Goal: Task Accomplishment & Management: Complete application form

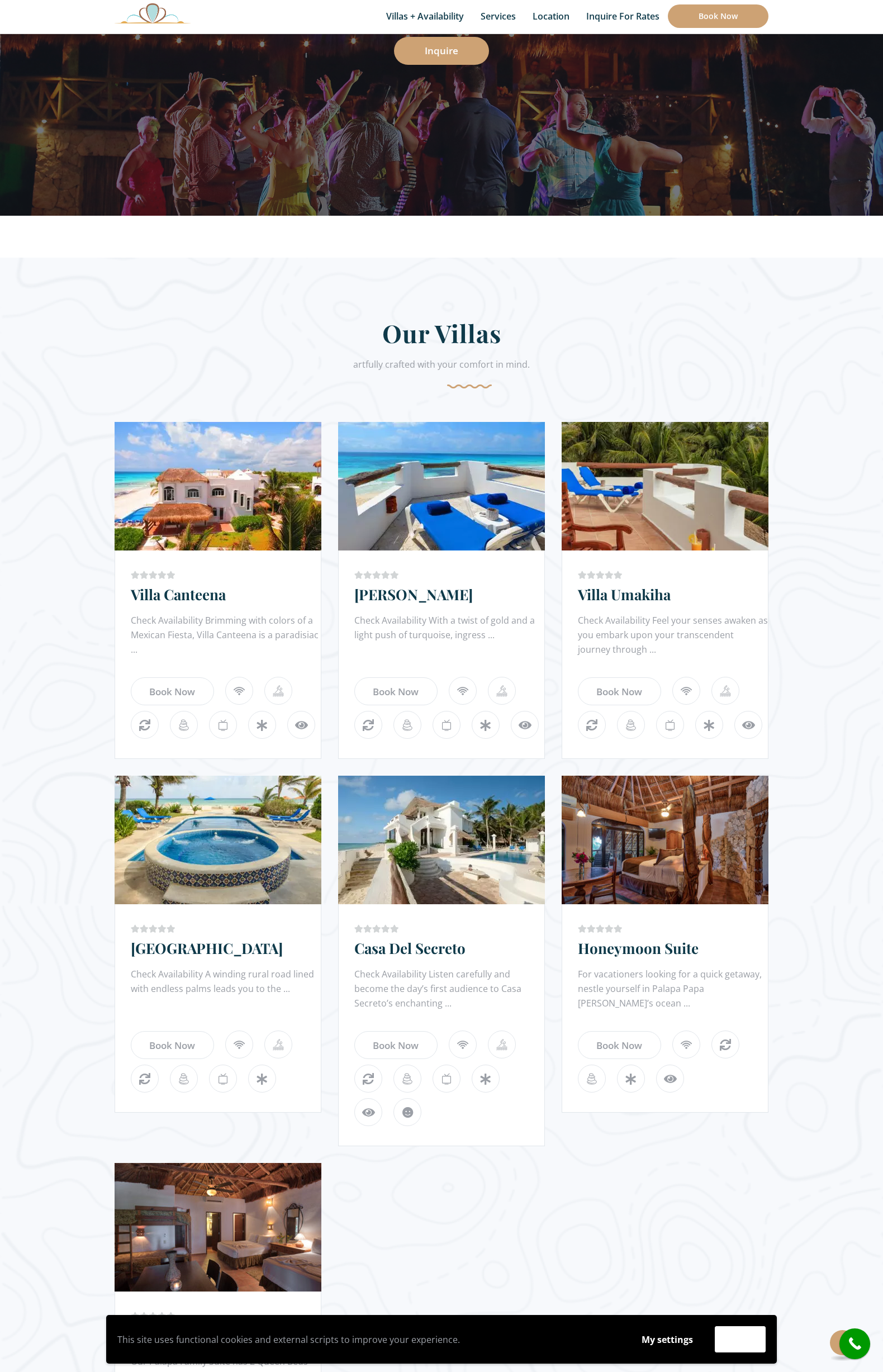
scroll to position [288, 0]
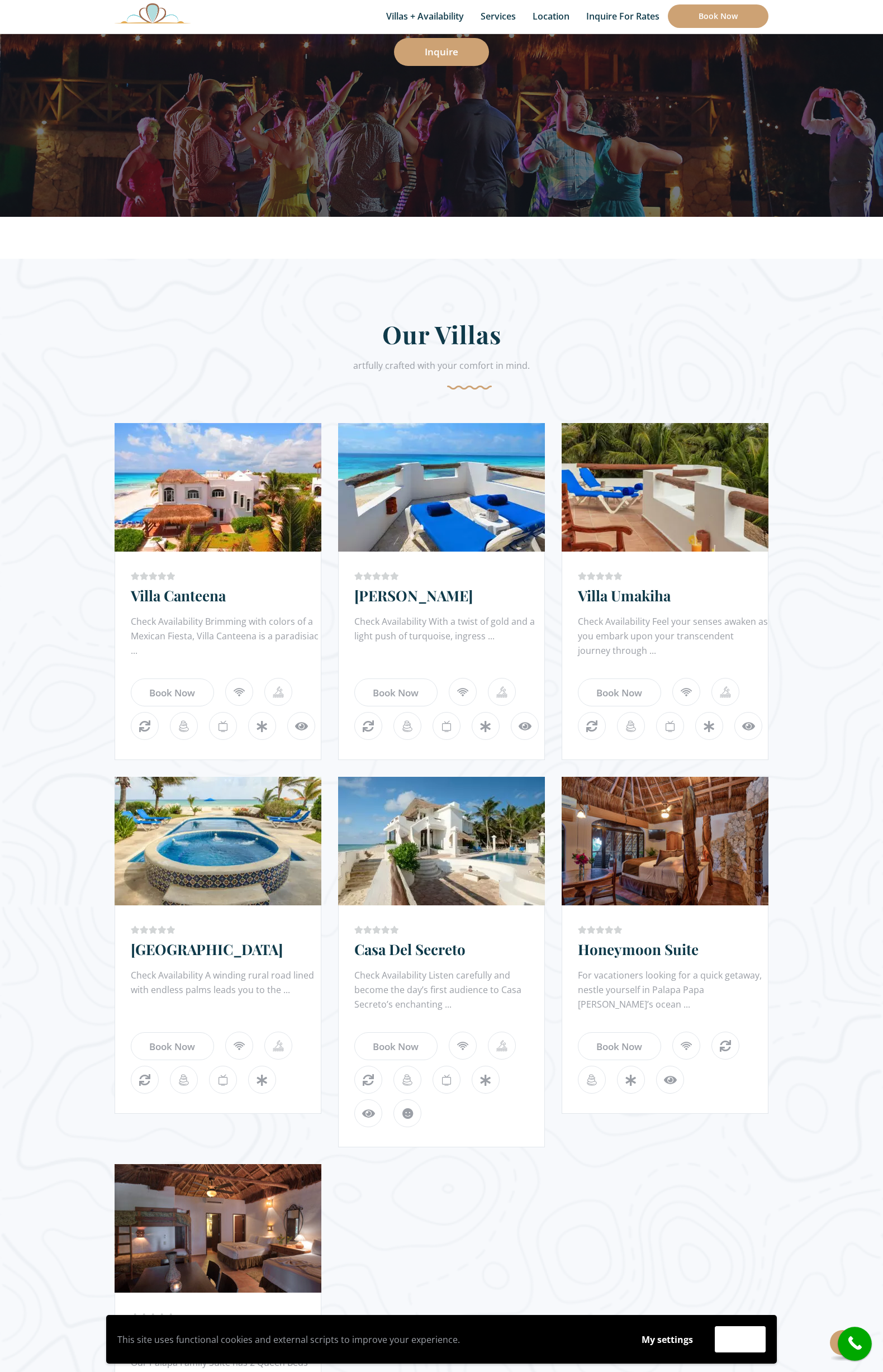
click at [855, 1346] on icon "call" at bounding box center [855, 1343] width 28 height 28
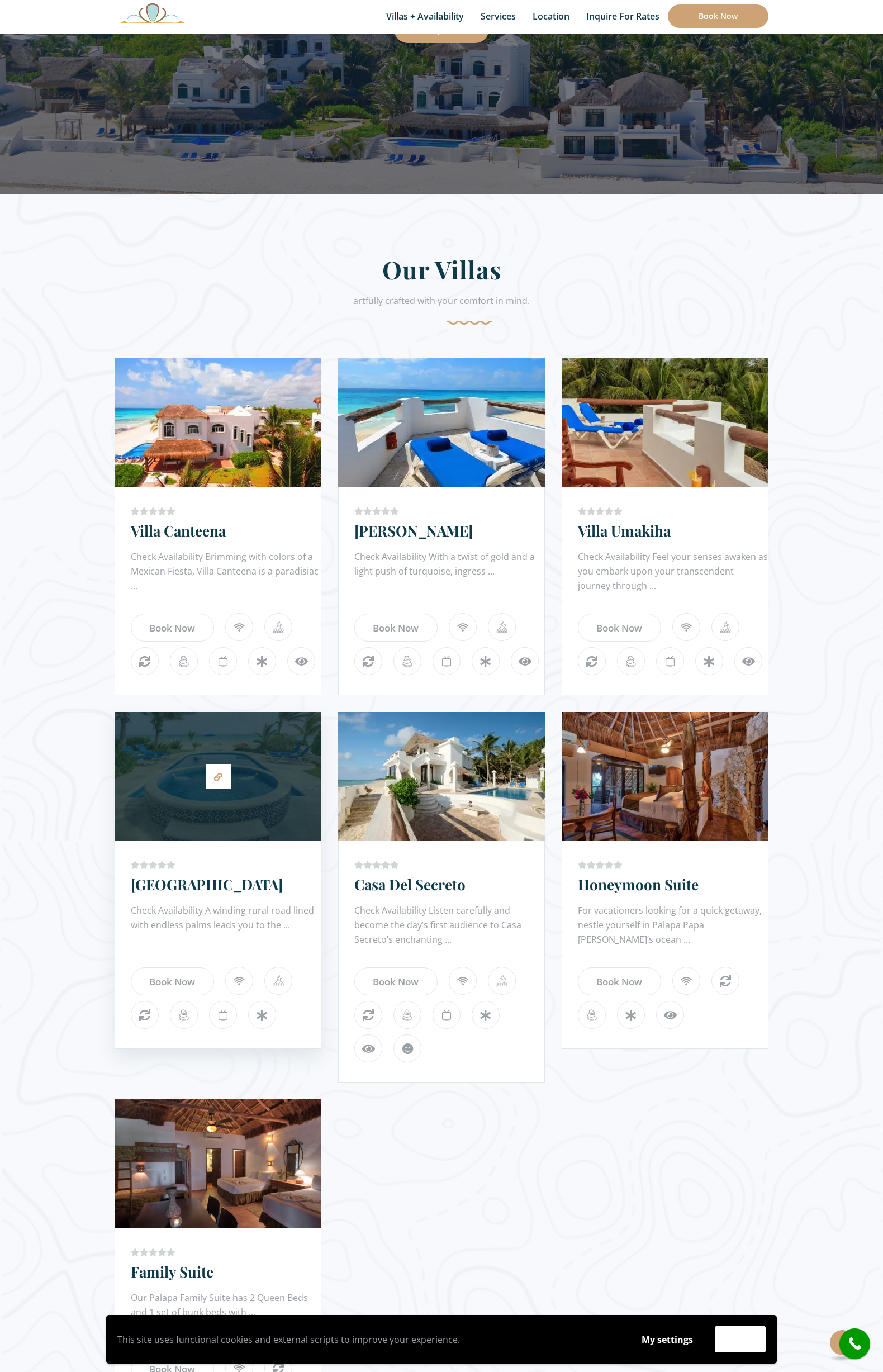
scroll to position [125, 0]
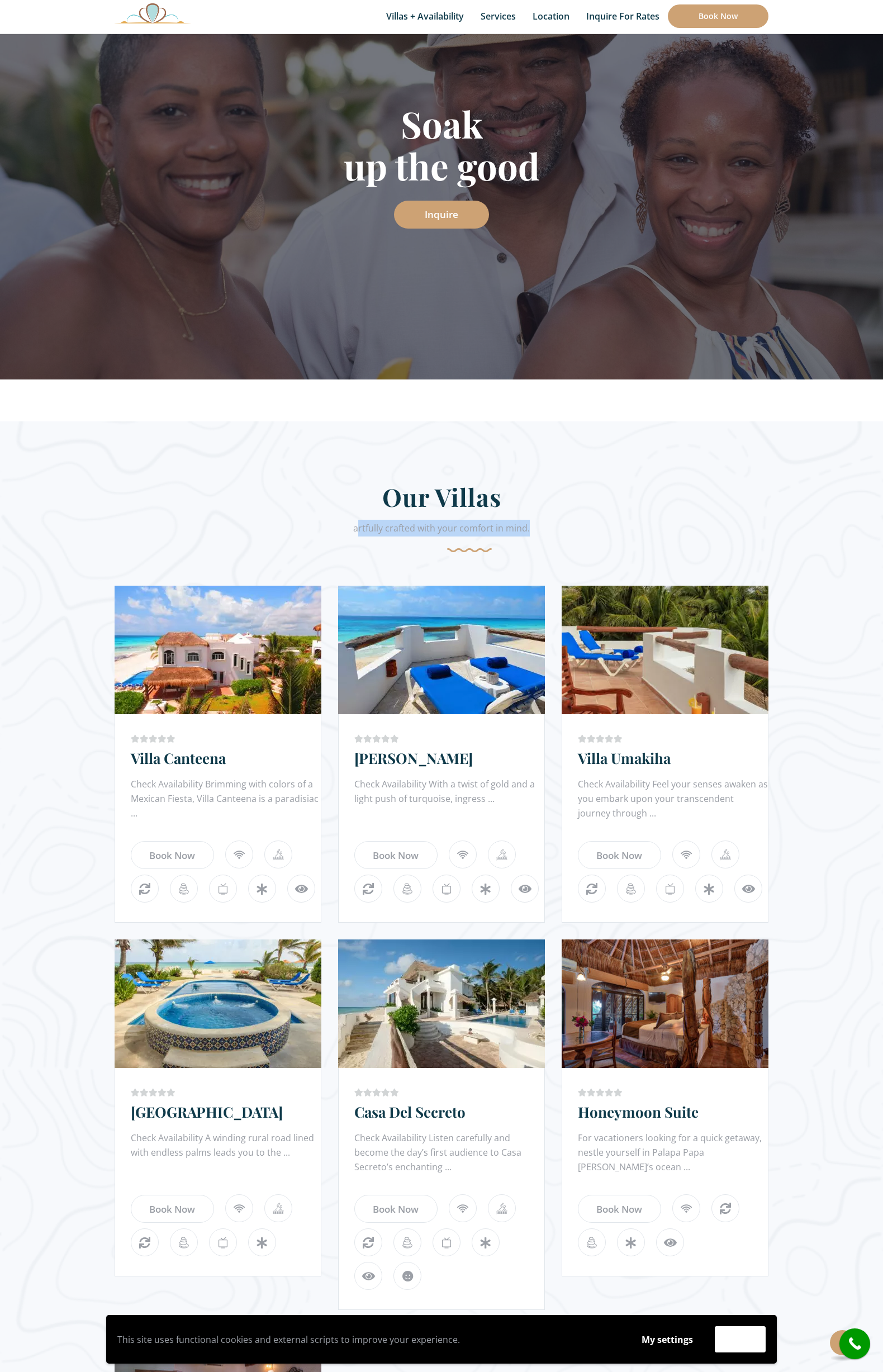
drag, startPoint x: 360, startPoint y: 530, endPoint x: 594, endPoint y: 530, distance: 234.0
click at [587, 534] on div "artfully crafted with your comfort in mind." at bounding box center [442, 536] width 654 height 32
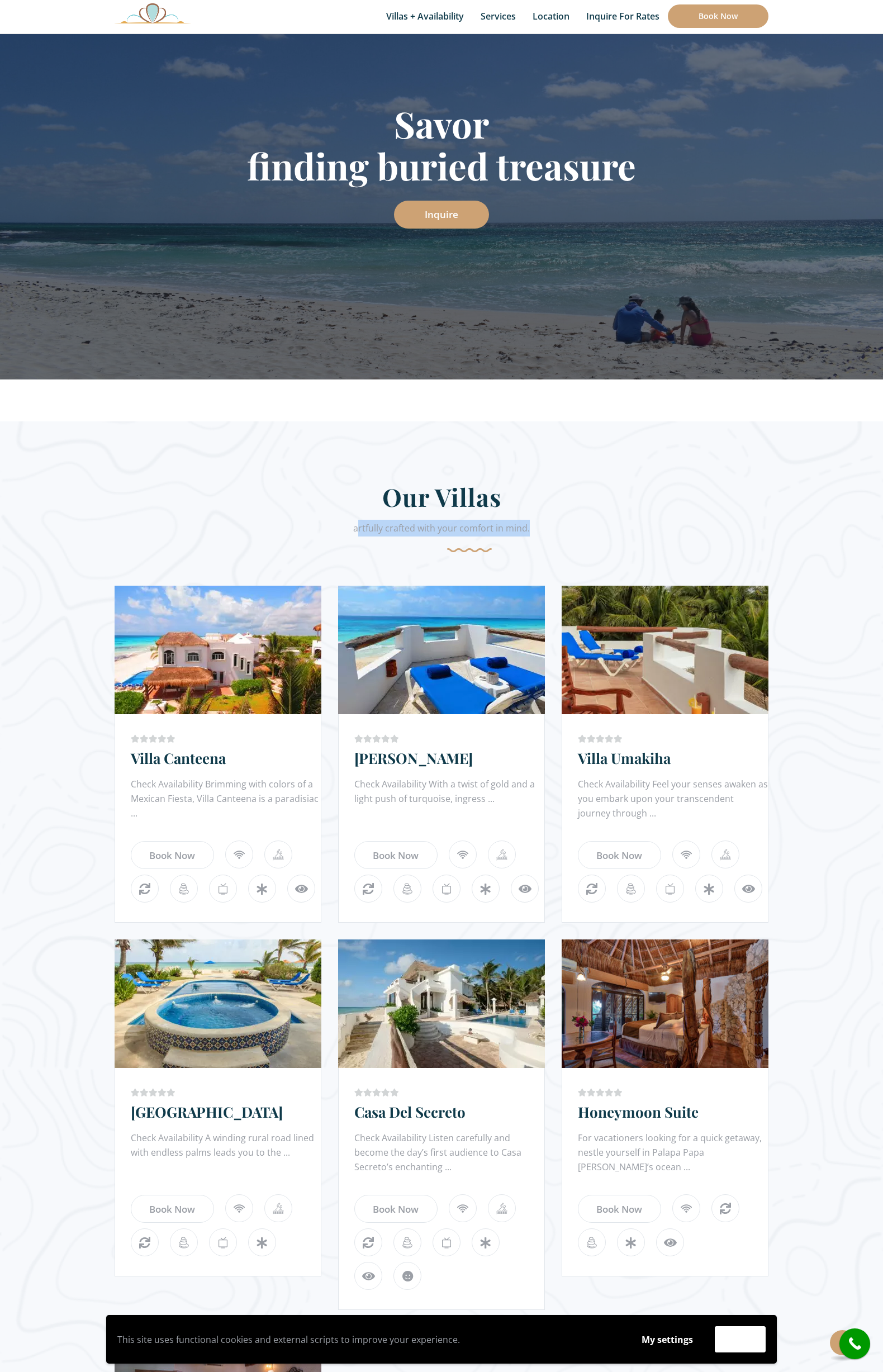
click at [594, 530] on div "artfully crafted with your comfort in mind." at bounding box center [442, 536] width 654 height 32
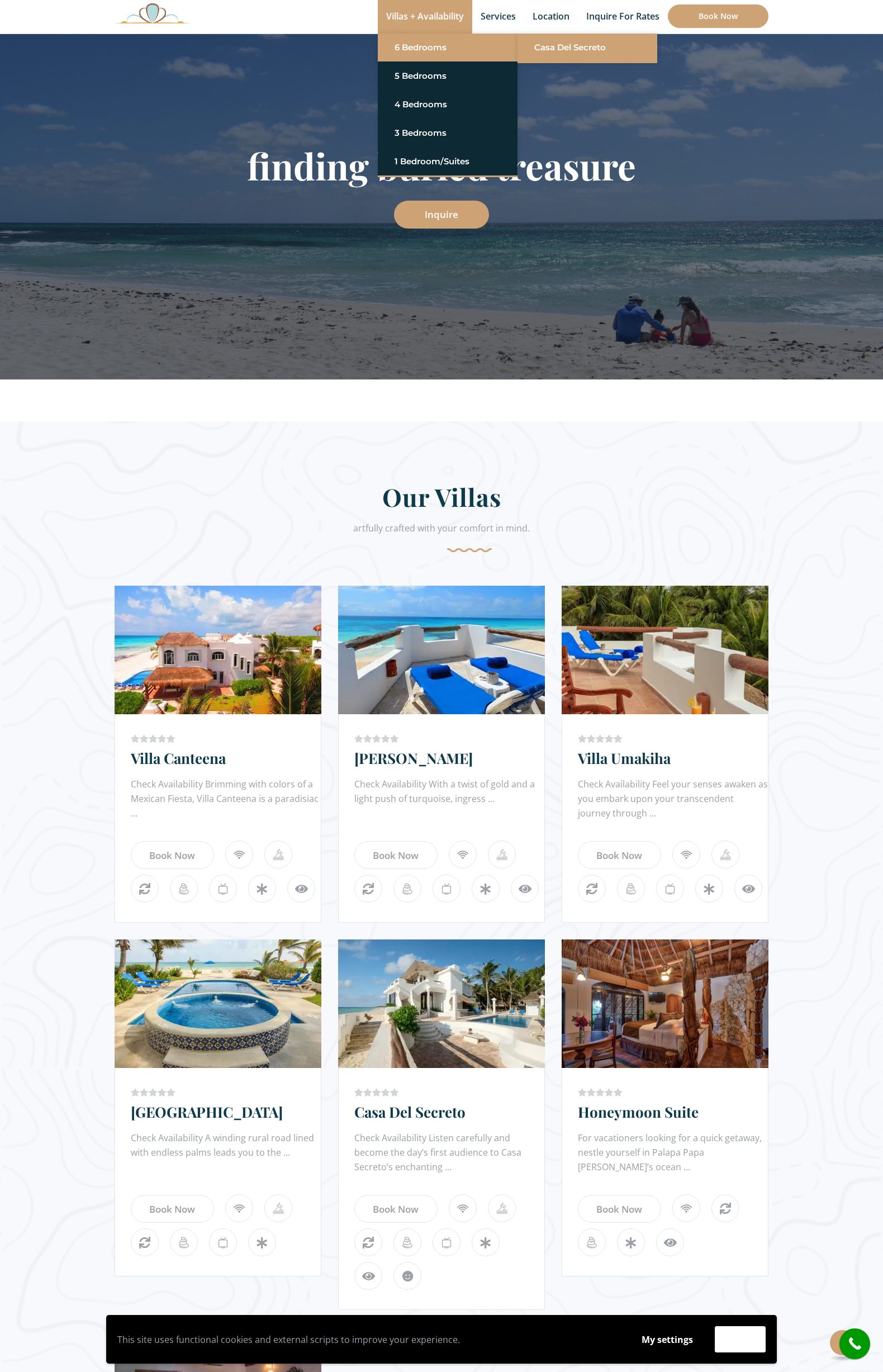
click at [596, 51] on link "Casa del Secreto" at bounding box center [588, 47] width 106 height 20
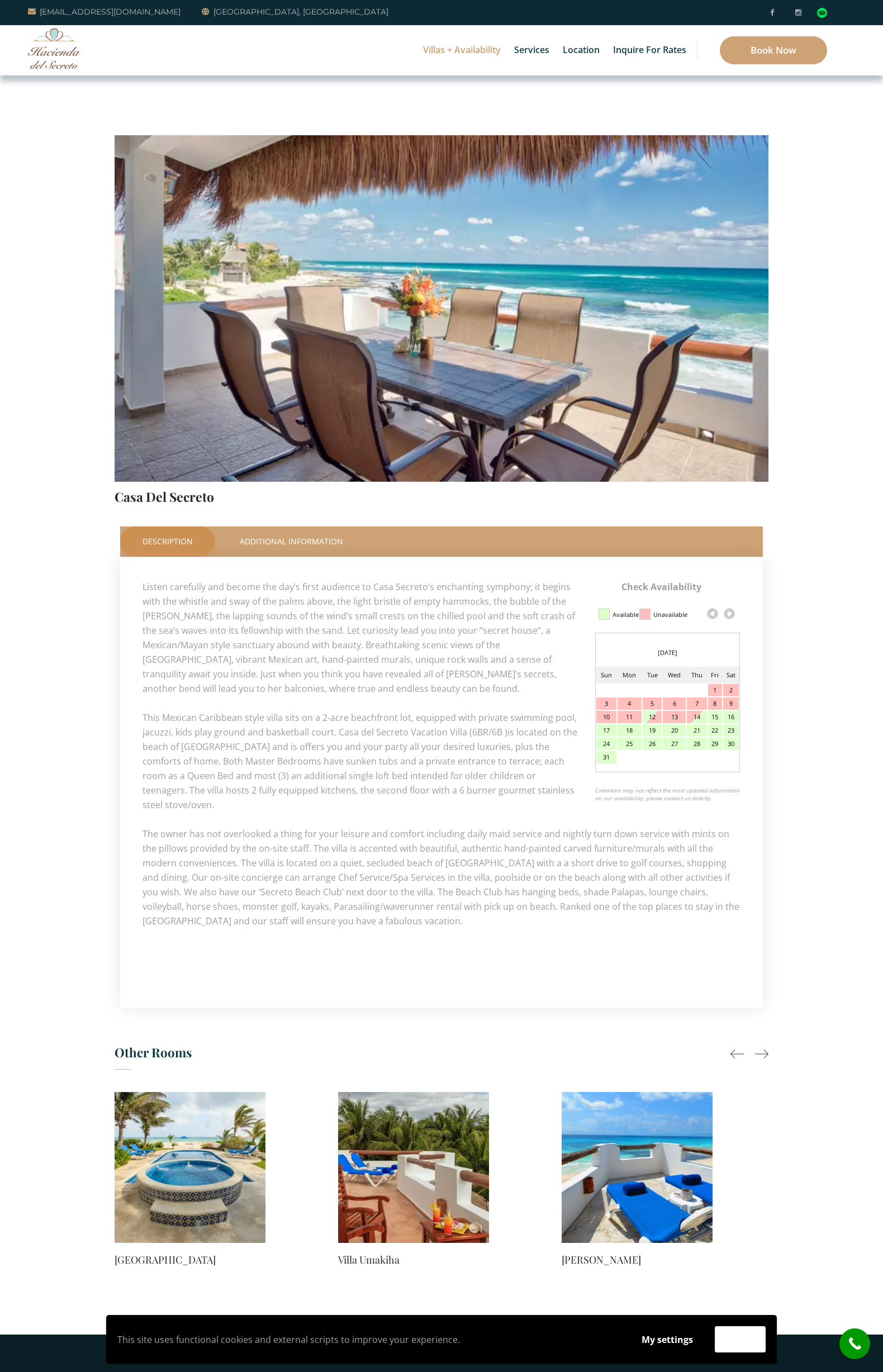
click at [730, 611] on link at bounding box center [729, 613] width 17 height 17
click at [730, 612] on link at bounding box center [729, 613] width 17 height 17
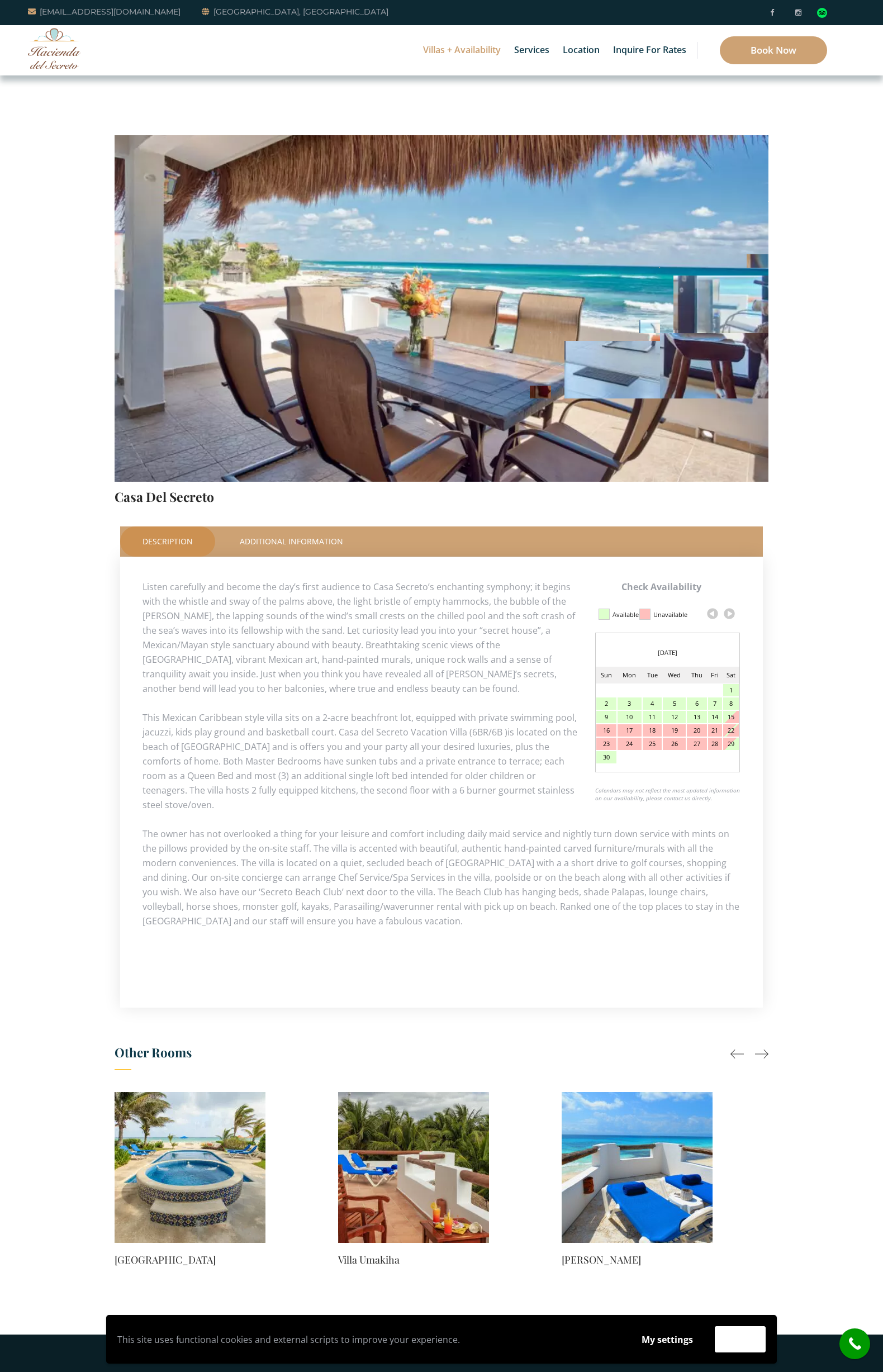
click at [730, 612] on link at bounding box center [729, 613] width 17 height 17
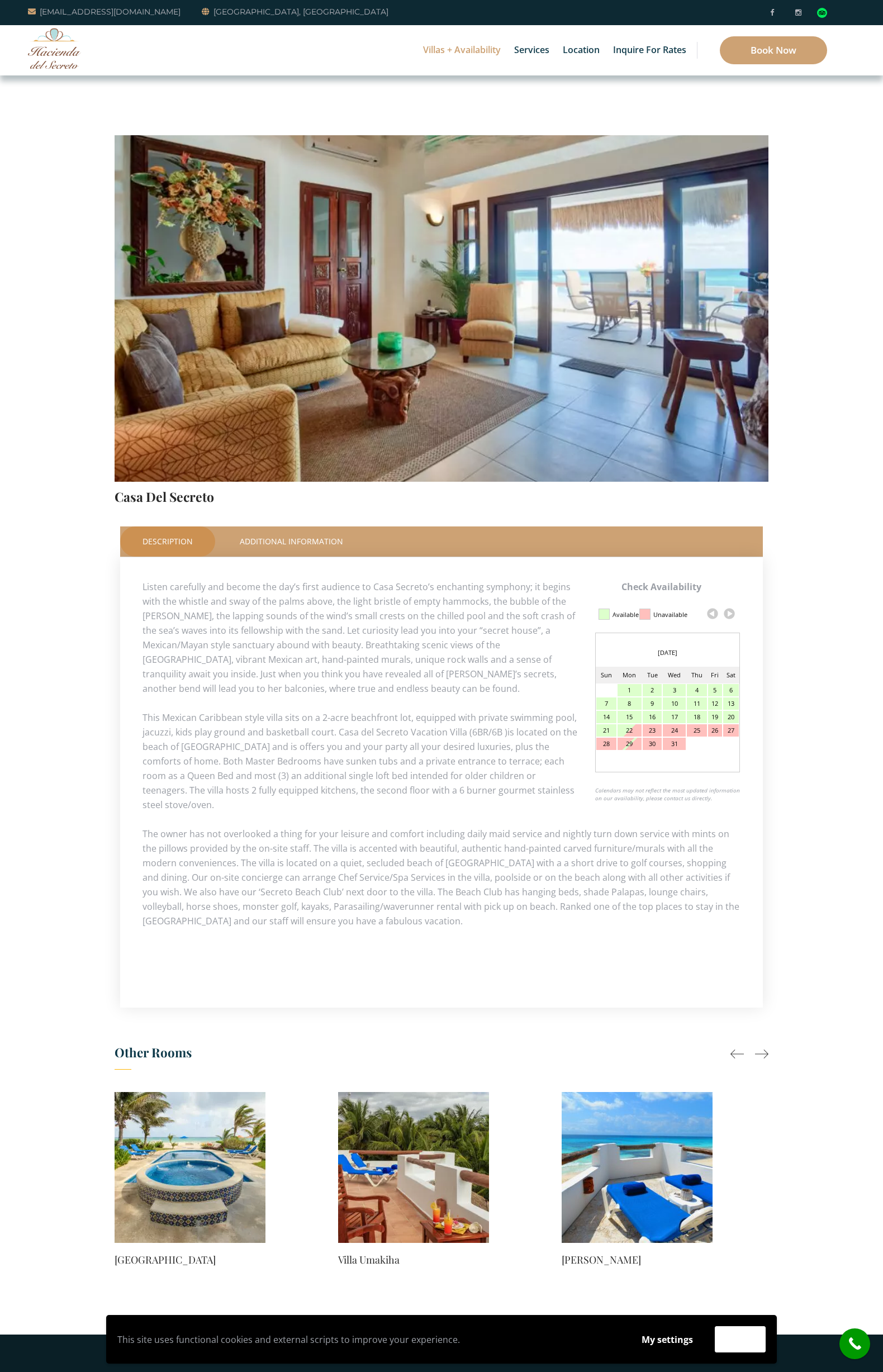
click at [627, 688] on div "1" at bounding box center [630, 690] width 24 height 13
click at [673, 704] on div "10" at bounding box center [674, 704] width 23 height 13
click at [627, 690] on div "1" at bounding box center [630, 690] width 24 height 13
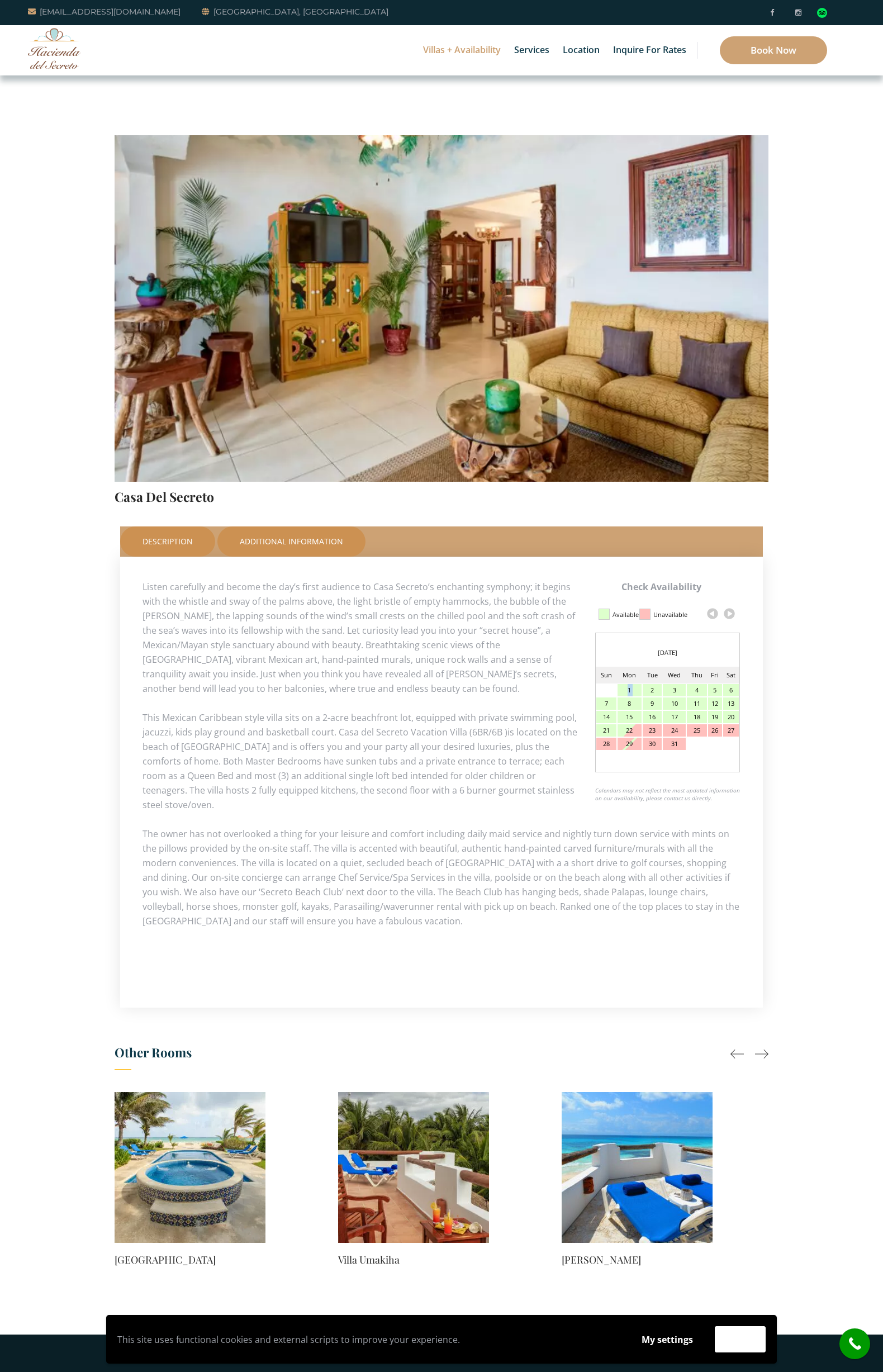
click at [270, 541] on link "Additional Information" at bounding box center [291, 542] width 148 height 31
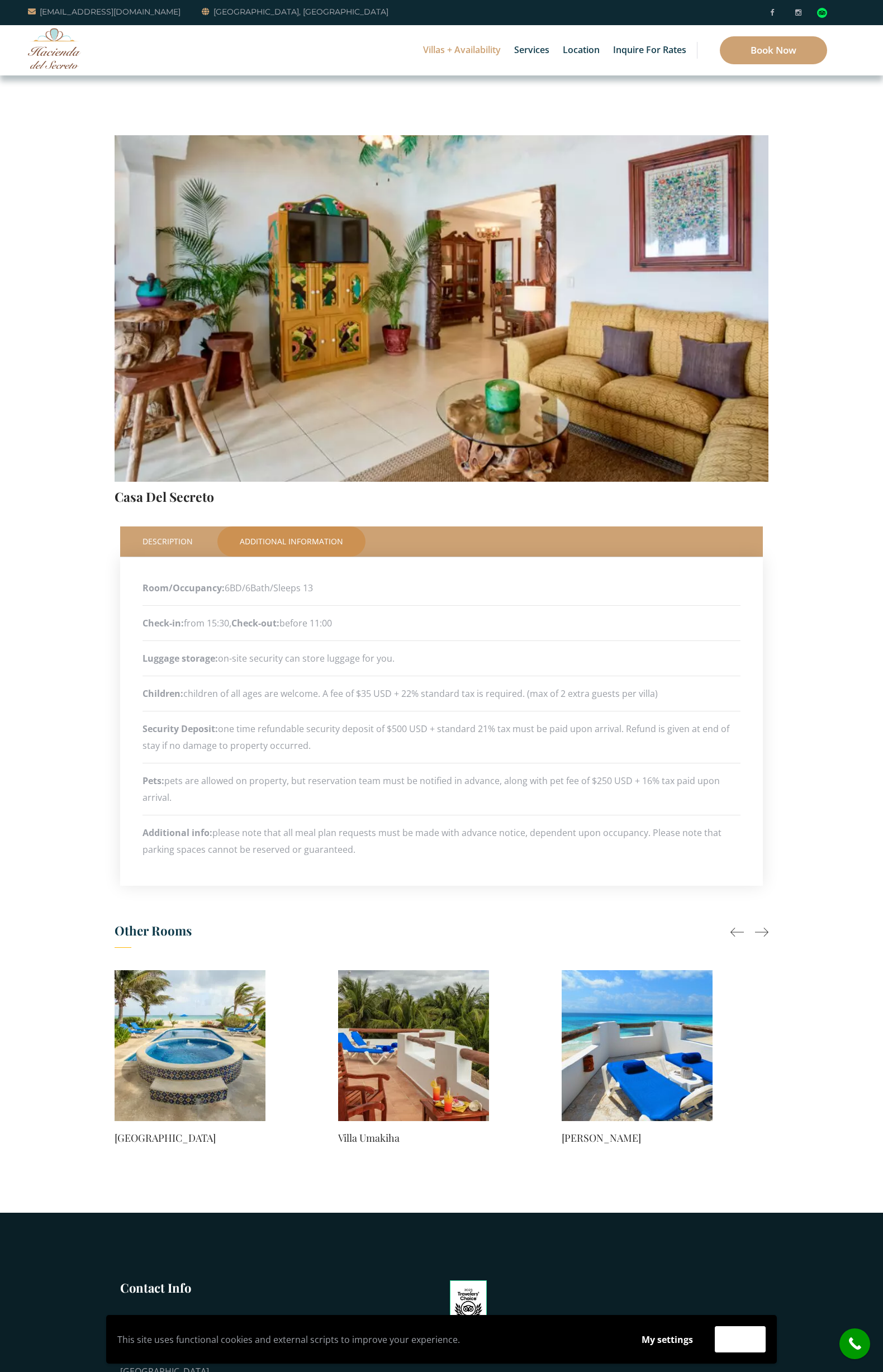
drag, startPoint x: 228, startPoint y: 588, endPoint x: 336, endPoint y: 588, distance: 108.0
click at [336, 588] on p "Room/Occupancy: 6BD/6Bath/Sleeps 13" at bounding box center [442, 588] width 598 height 17
drag, startPoint x: 332, startPoint y: 588, endPoint x: 145, endPoint y: 586, distance: 187.0
click at [145, 587] on p "Room/Occupancy: 6BD/6Bath/Sleeps 13" at bounding box center [442, 588] width 598 height 17
click at [145, 586] on strong "Room/Occupancy:" at bounding box center [184, 588] width 82 height 13
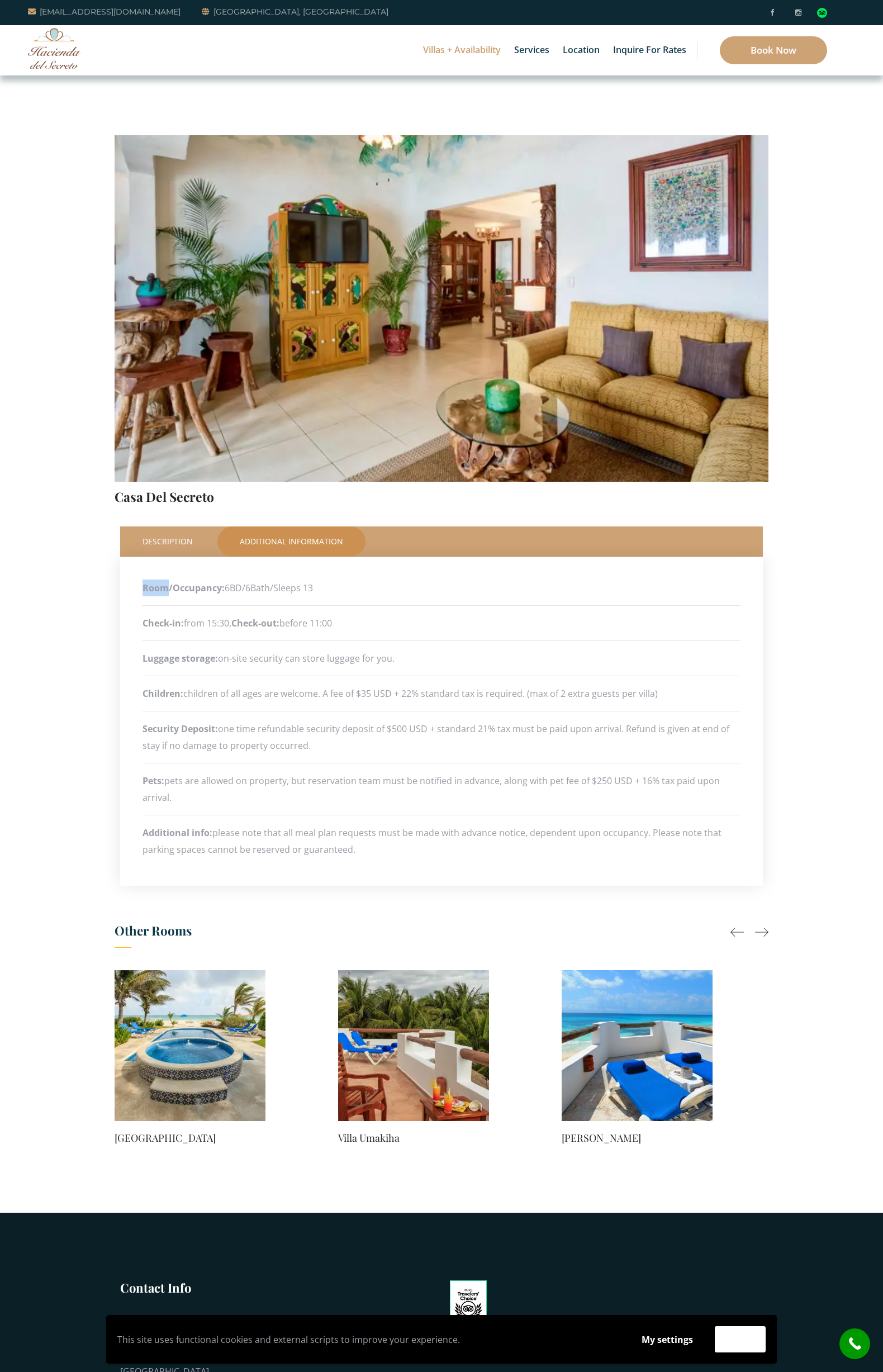
click at [145, 586] on strong "Room/Occupancy:" at bounding box center [184, 588] width 82 height 13
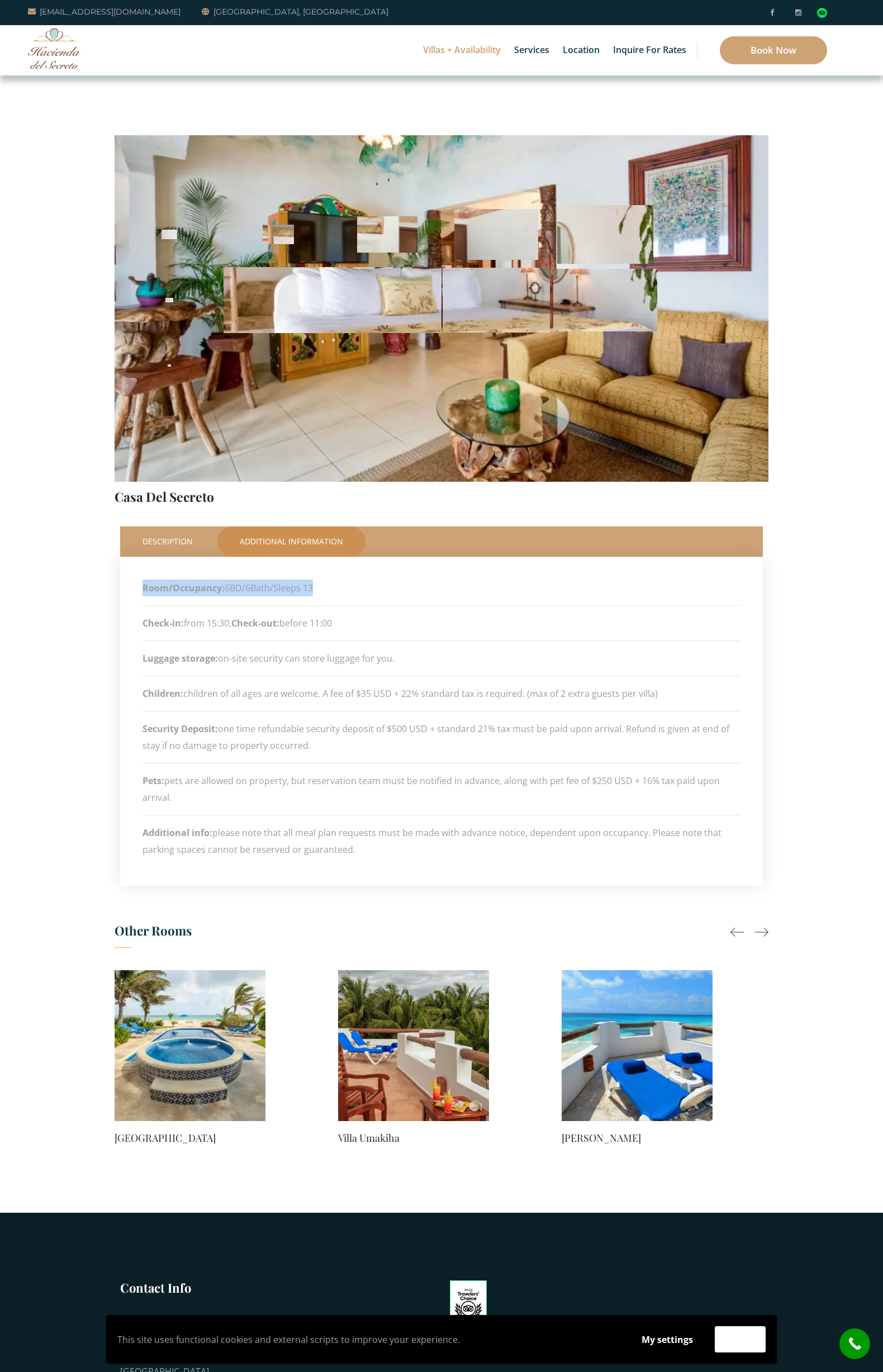
click at [145, 586] on strong "Room/Occupancy:" at bounding box center [184, 588] width 82 height 13
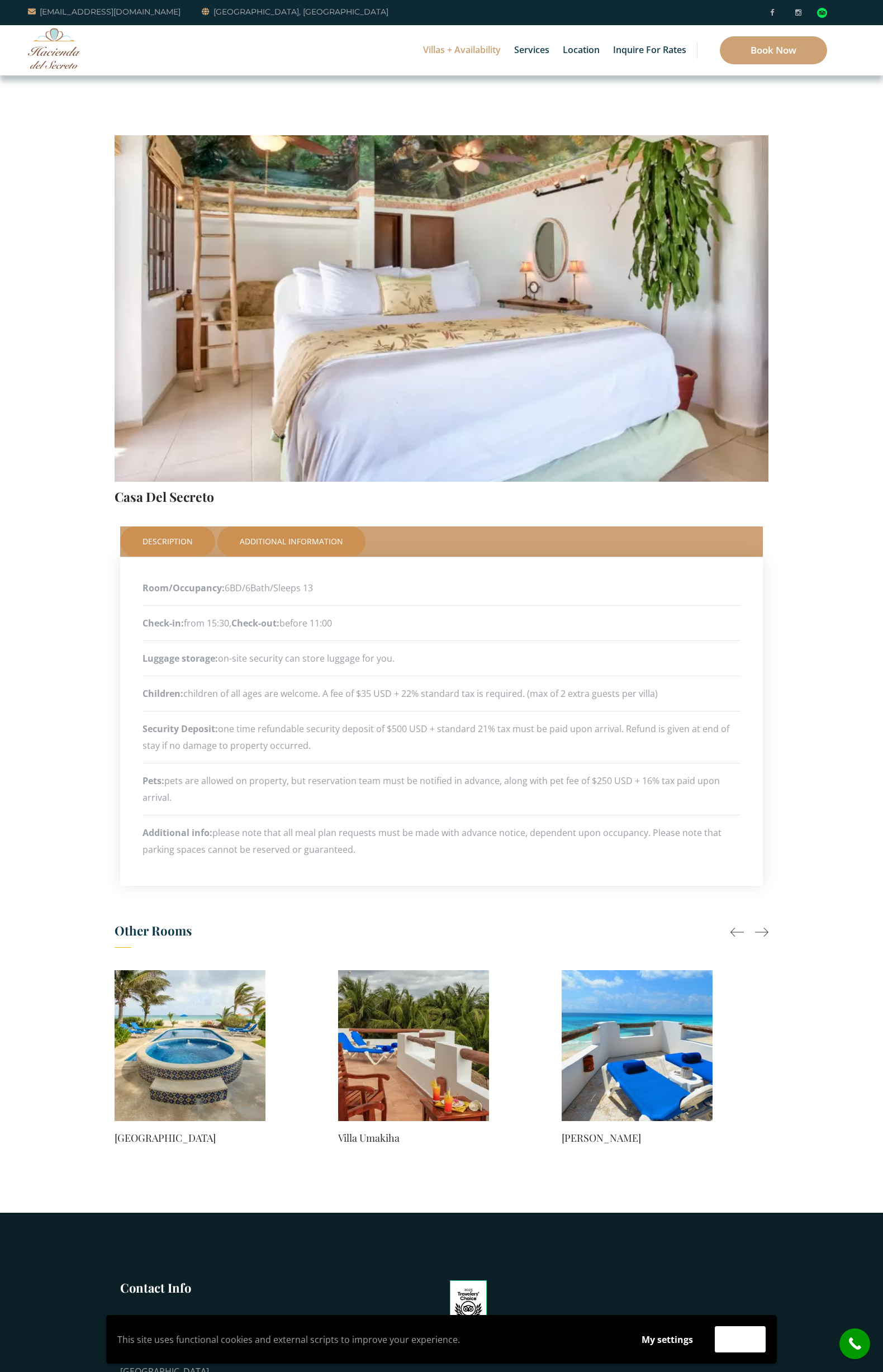
click at [167, 543] on link "Description" at bounding box center [167, 542] width 95 height 31
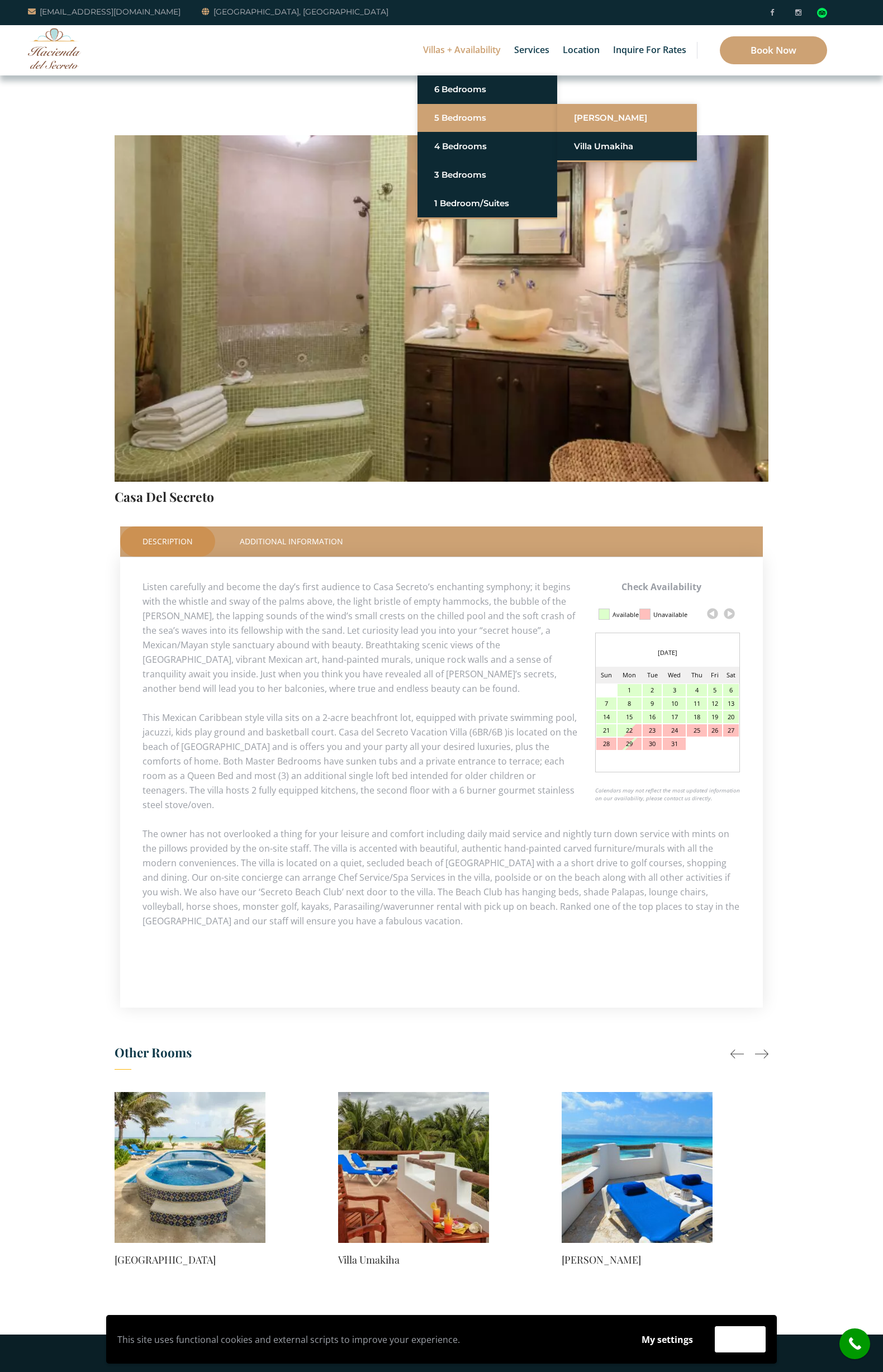
click at [600, 119] on link "[PERSON_NAME]" at bounding box center [627, 118] width 106 height 20
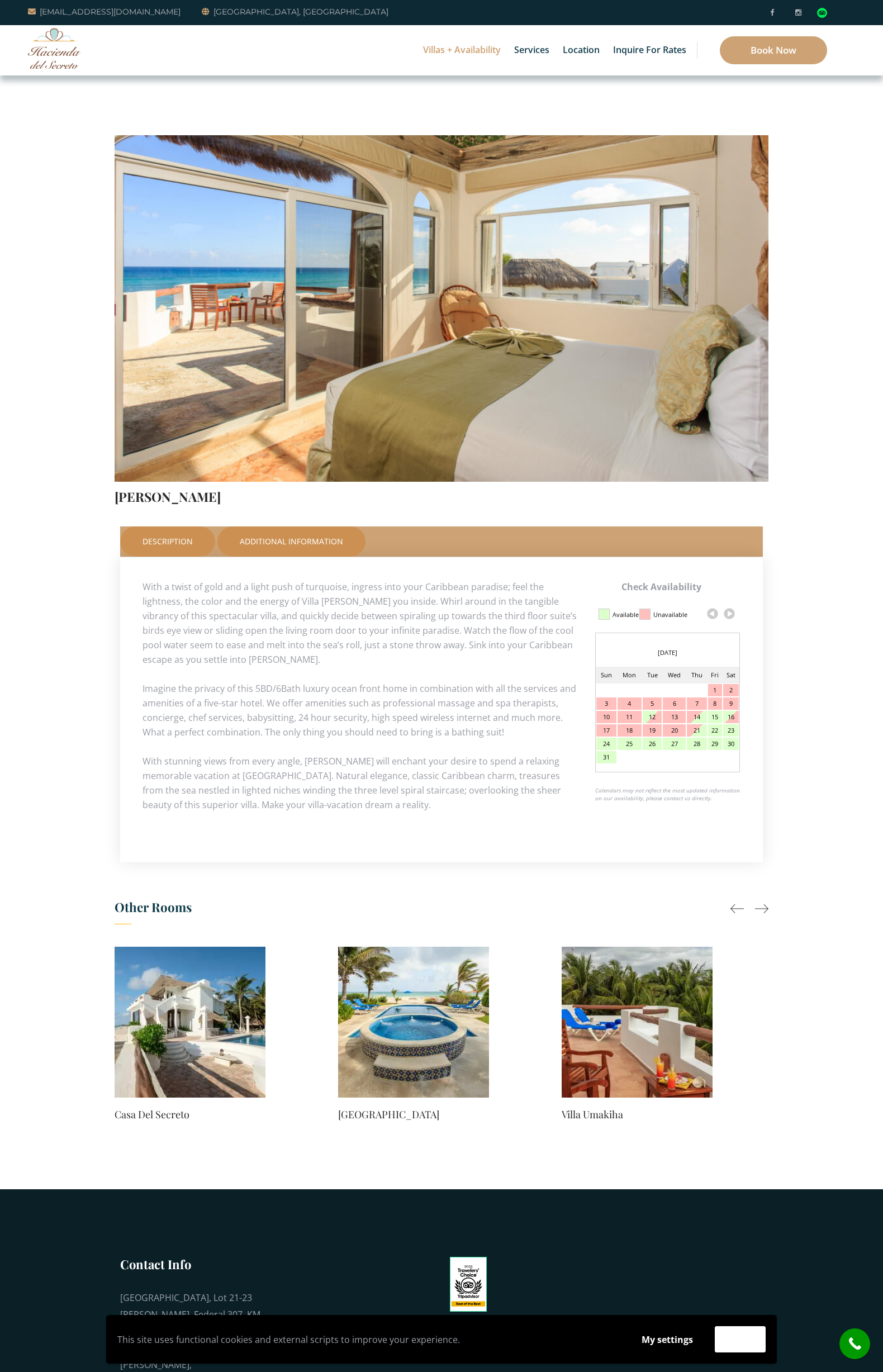
click at [287, 546] on link "Additional Information" at bounding box center [291, 542] width 148 height 31
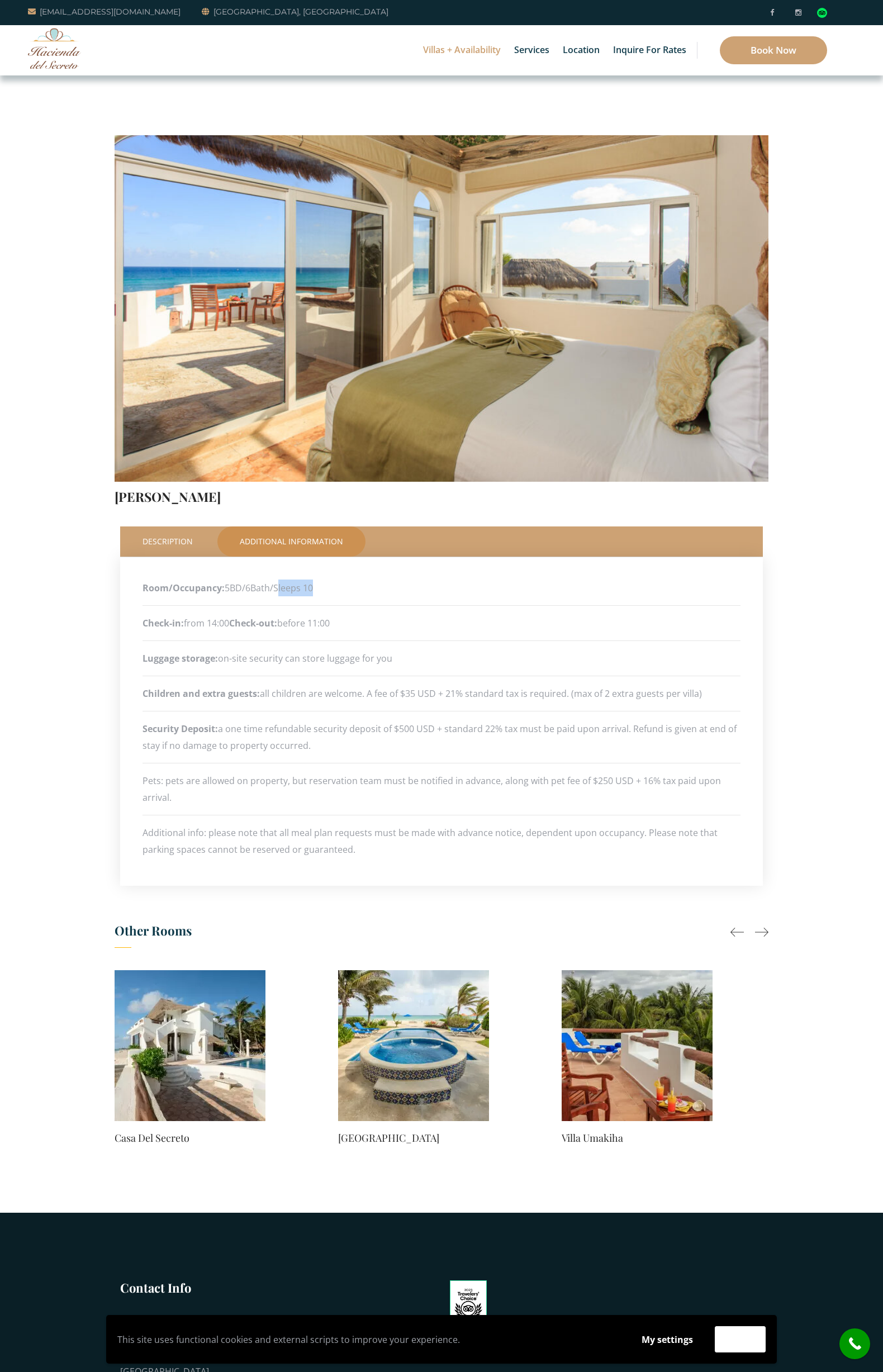
drag, startPoint x: 318, startPoint y: 591, endPoint x: 278, endPoint y: 588, distance: 40.1
click at [277, 588] on p "Room/Occupancy: 5BD/6Bath/Sleeps 10" at bounding box center [442, 588] width 598 height 17
click at [278, 588] on p "Room/Occupancy: 5BD/6Bath/Sleeps 10" at bounding box center [442, 588] width 598 height 17
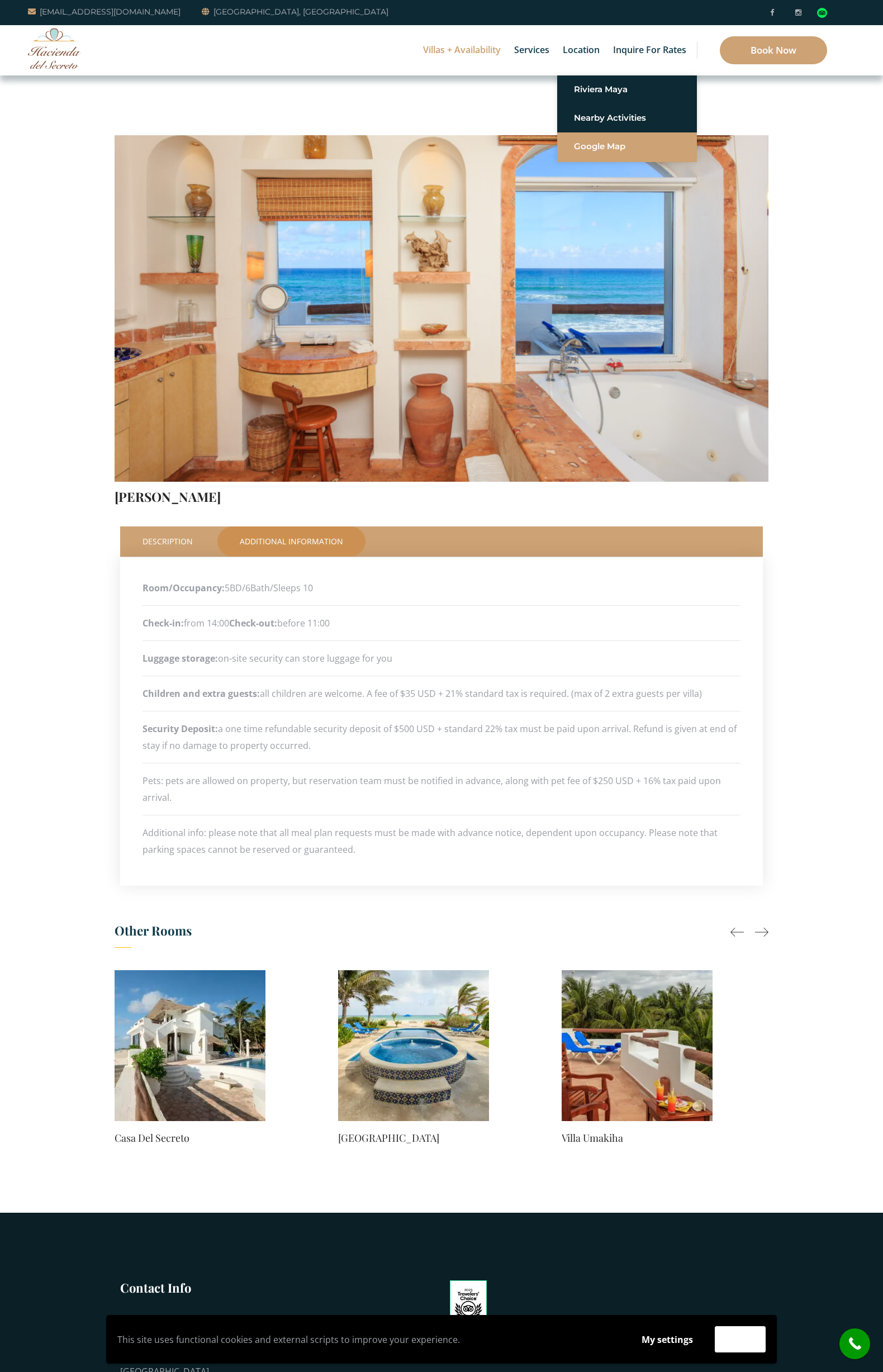
click at [581, 147] on link "Google Map" at bounding box center [627, 147] width 106 height 20
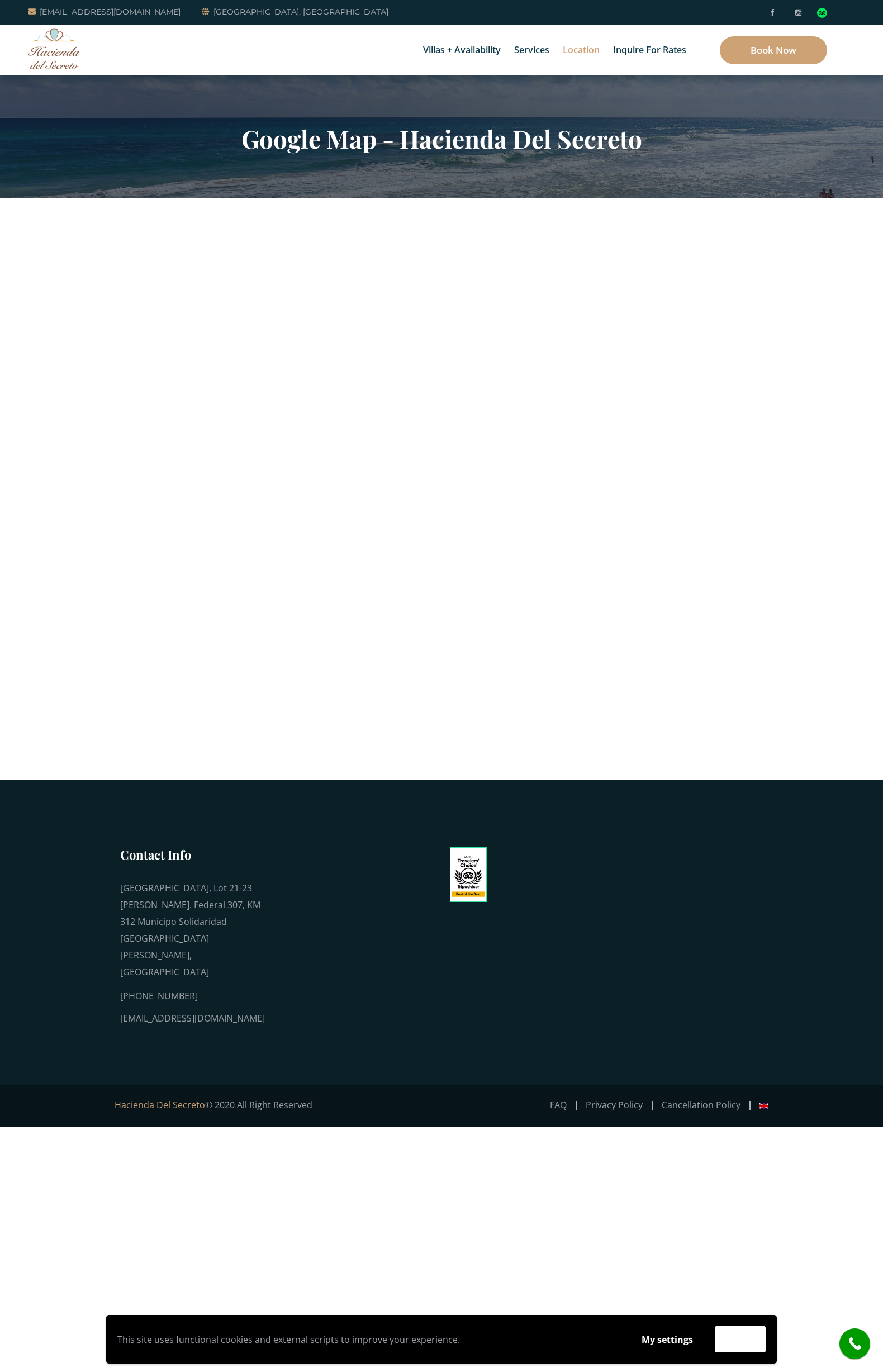
click at [767, 1101] on img at bounding box center [764, 1105] width 9 height 9
click at [766, 1101] on img at bounding box center [764, 1105] width 9 height 9
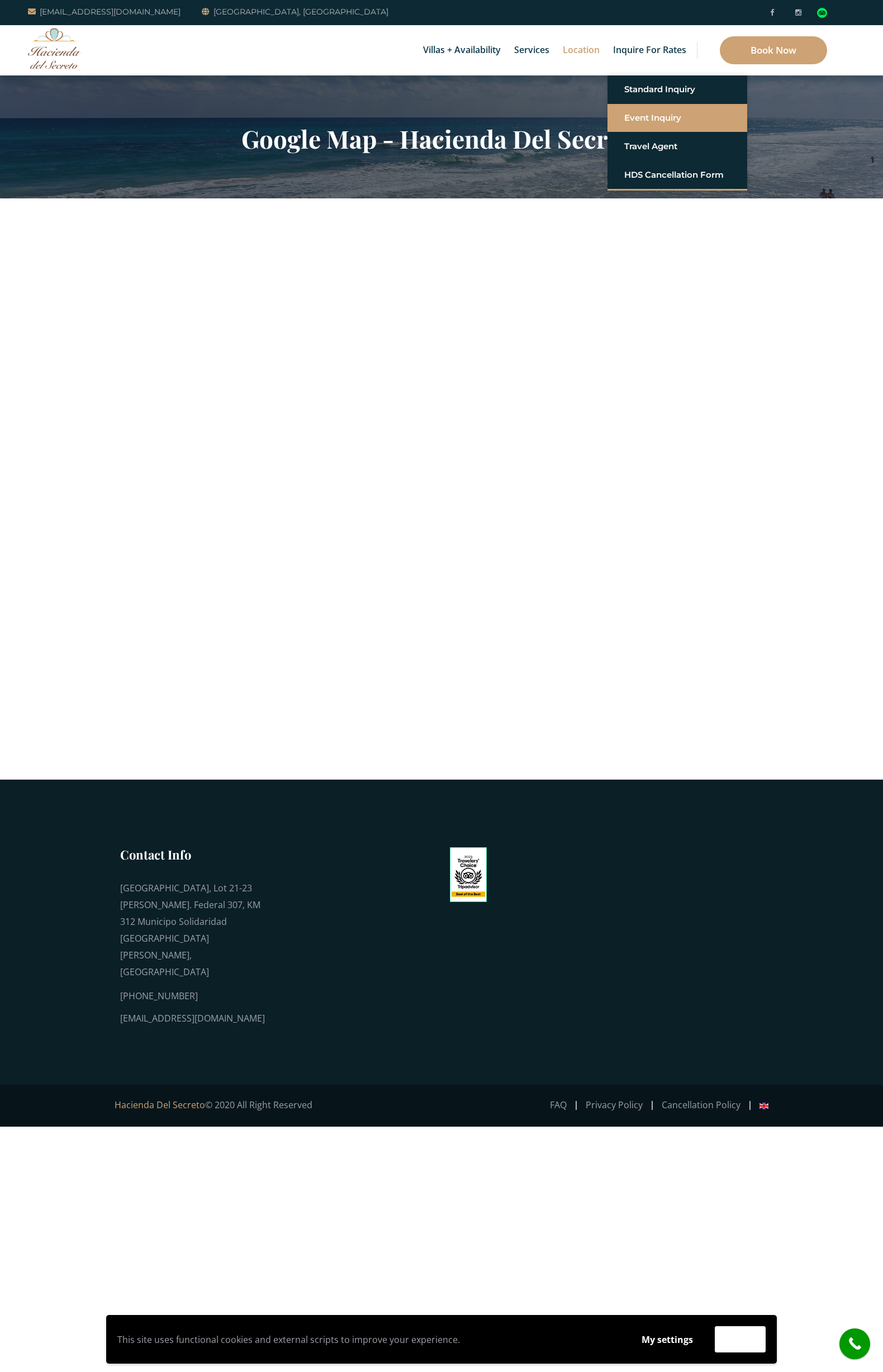
click at [643, 119] on link "Event Inquiry" at bounding box center [677, 118] width 106 height 20
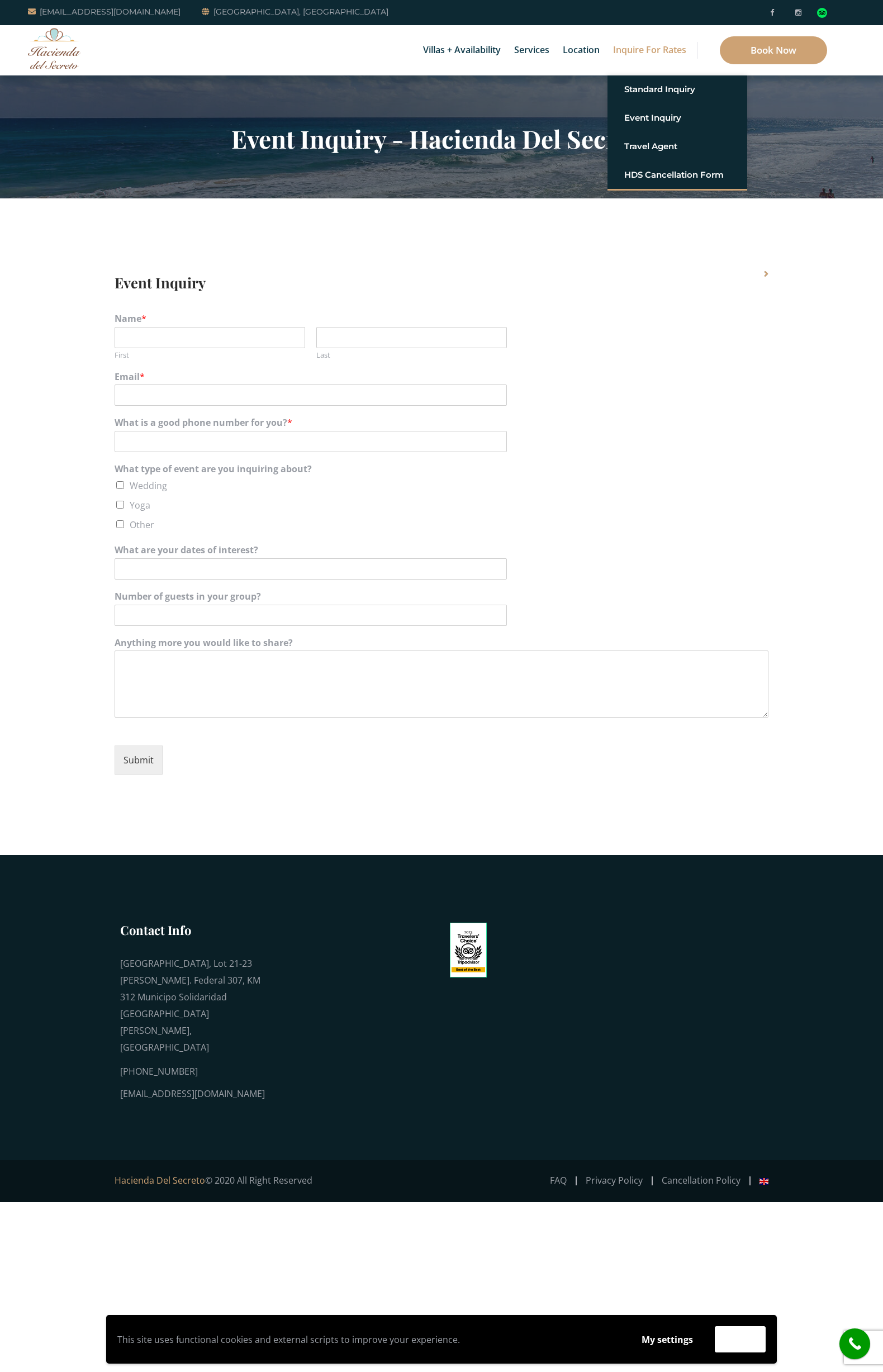
click at [119, 524] on input "Other" at bounding box center [120, 524] width 8 height 8
checkbox input "true"
click at [60, 758] on section "Event Inquiry Name * First Last Email * What is a good phone number for you? * …" at bounding box center [441, 527] width 883 height 656
click at [181, 684] on textarea "Anything more you would like to share?" at bounding box center [442, 684] width 654 height 67
click at [304, 838] on section "Event Inquiry Name * First Last Email * What is a good phone number for you? * …" at bounding box center [441, 527] width 883 height 656
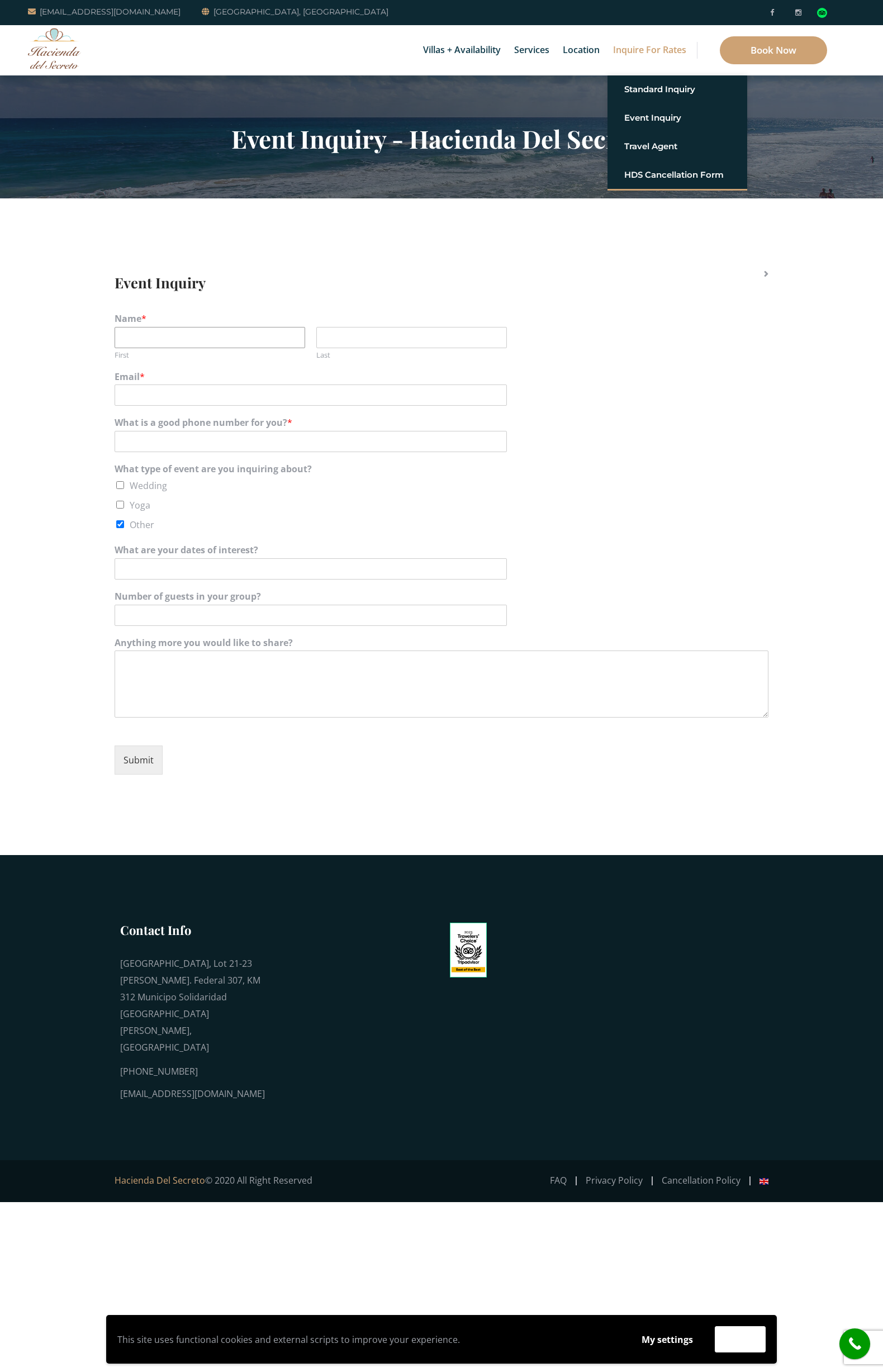
click at [193, 337] on input "First" at bounding box center [210, 338] width 190 height 21
click at [202, 310] on div "Name * First Last" at bounding box center [442, 336] width 654 height 58
click at [802, 125] on section "Event Inquiry - Hacienda Del Secreto" at bounding box center [441, 137] width 883 height 123
click at [44, 48] on img at bounding box center [54, 48] width 53 height 41
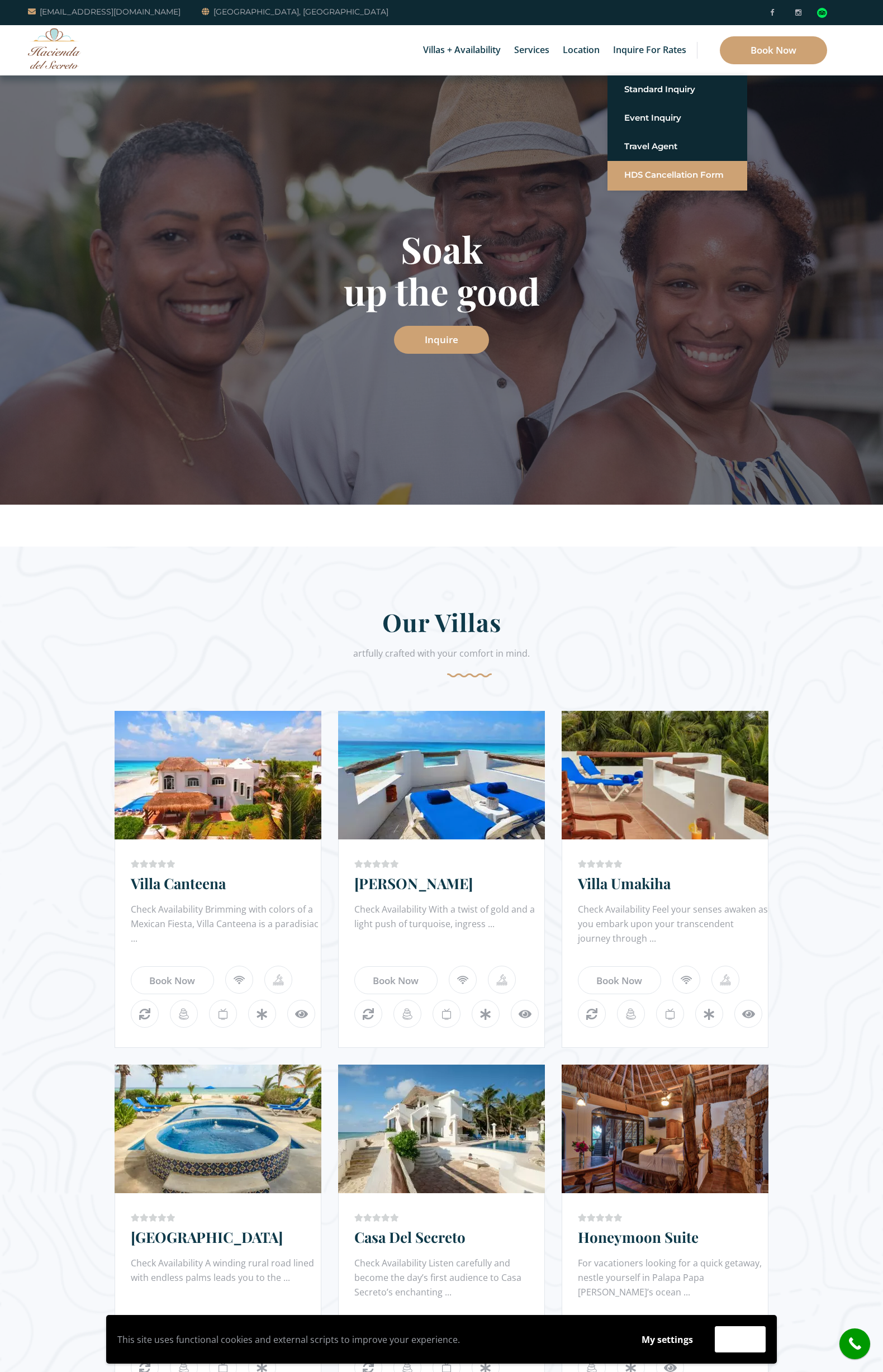
click at [660, 174] on link "HDS Cancellation Form" at bounding box center [677, 175] width 106 height 20
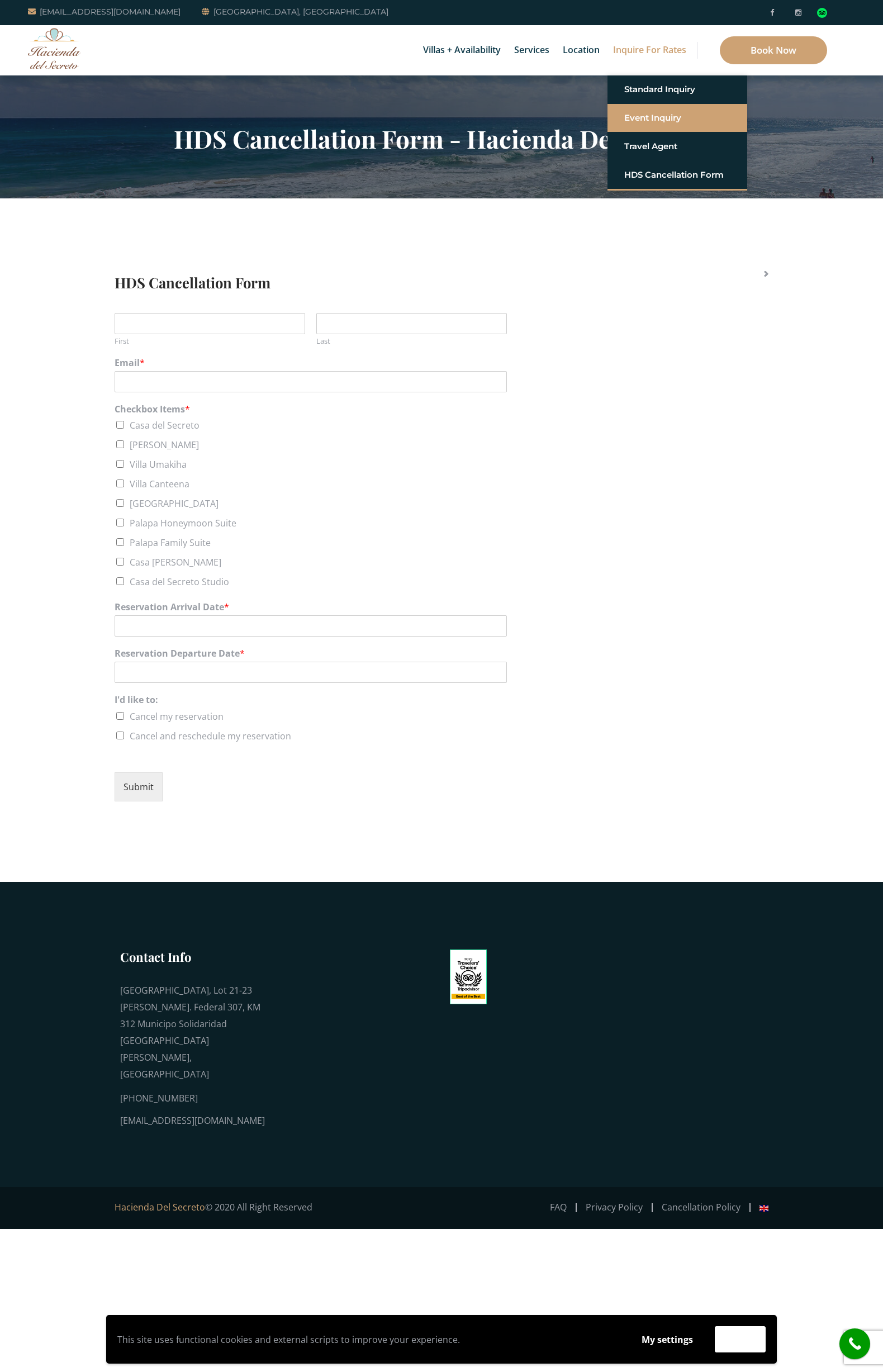
click at [650, 119] on link "Event Inquiry" at bounding box center [677, 118] width 106 height 20
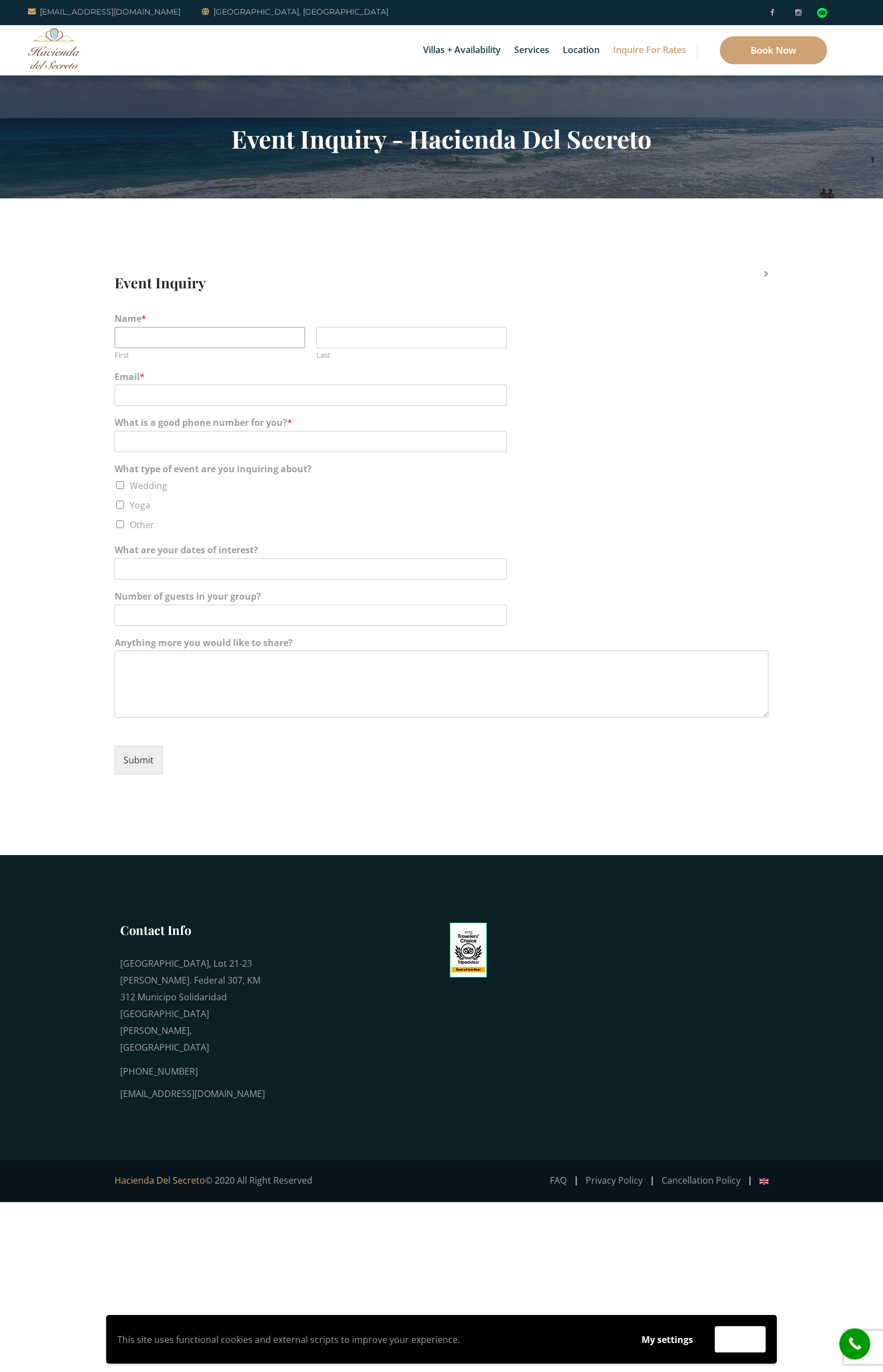
click at [134, 338] on input "First" at bounding box center [210, 338] width 190 height 21
type input "[PERSON_NAME]"
type input "Vilaboa"
type input "[PERSON_NAME][EMAIL_ADDRESS][DOMAIN_NAME]"
type input "+52562397174"
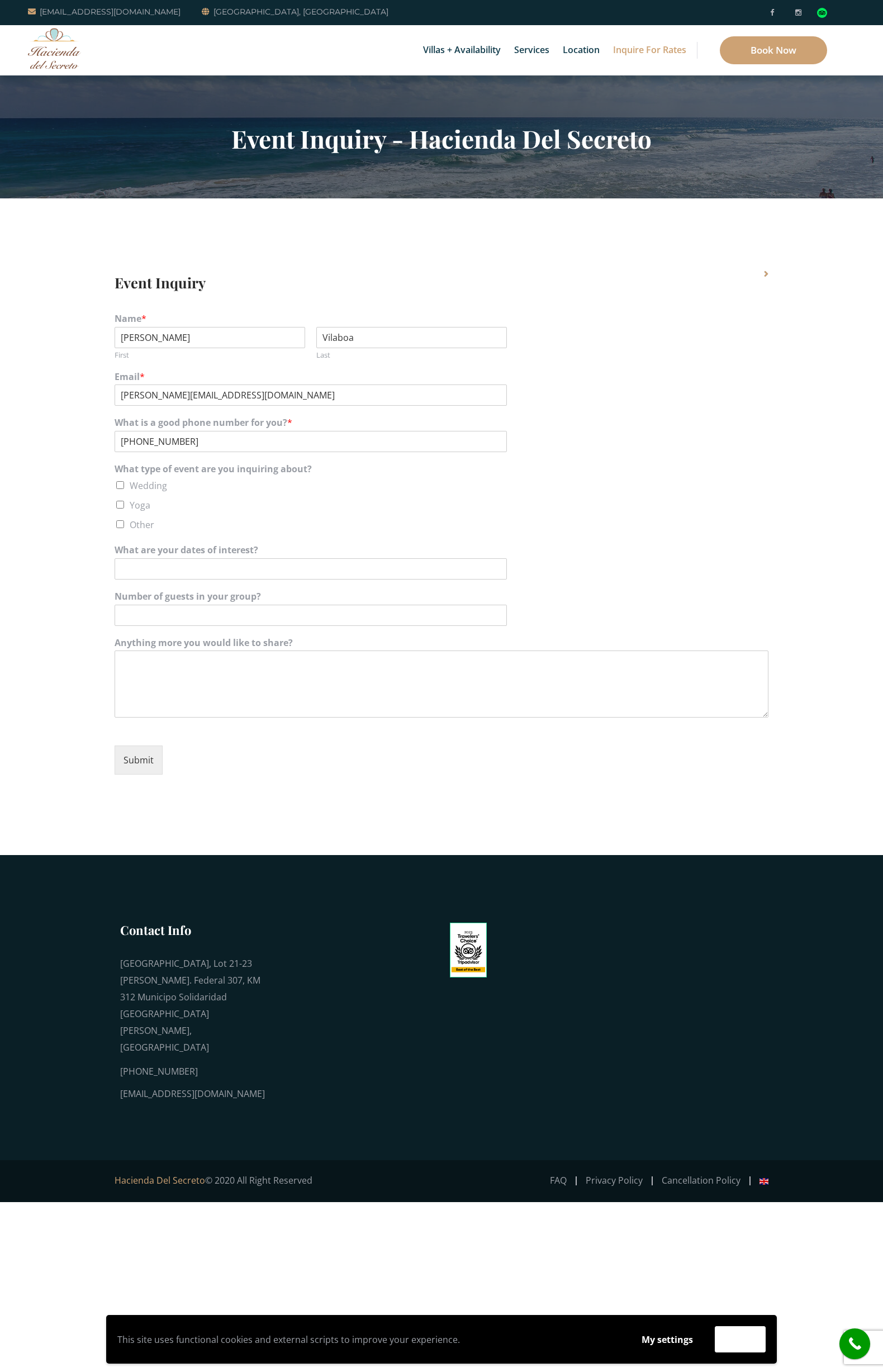
click at [119, 528] on li "Other" at bounding box center [442, 525] width 654 height 17
click at [120, 525] on input "Other" at bounding box center [120, 524] width 8 height 8
checkbox input "true"
click at [133, 562] on input "What are your dates of interest?" at bounding box center [311, 569] width 393 height 21
type input "1 semana (entre finales de noviembre y comienzos de diciembre)"
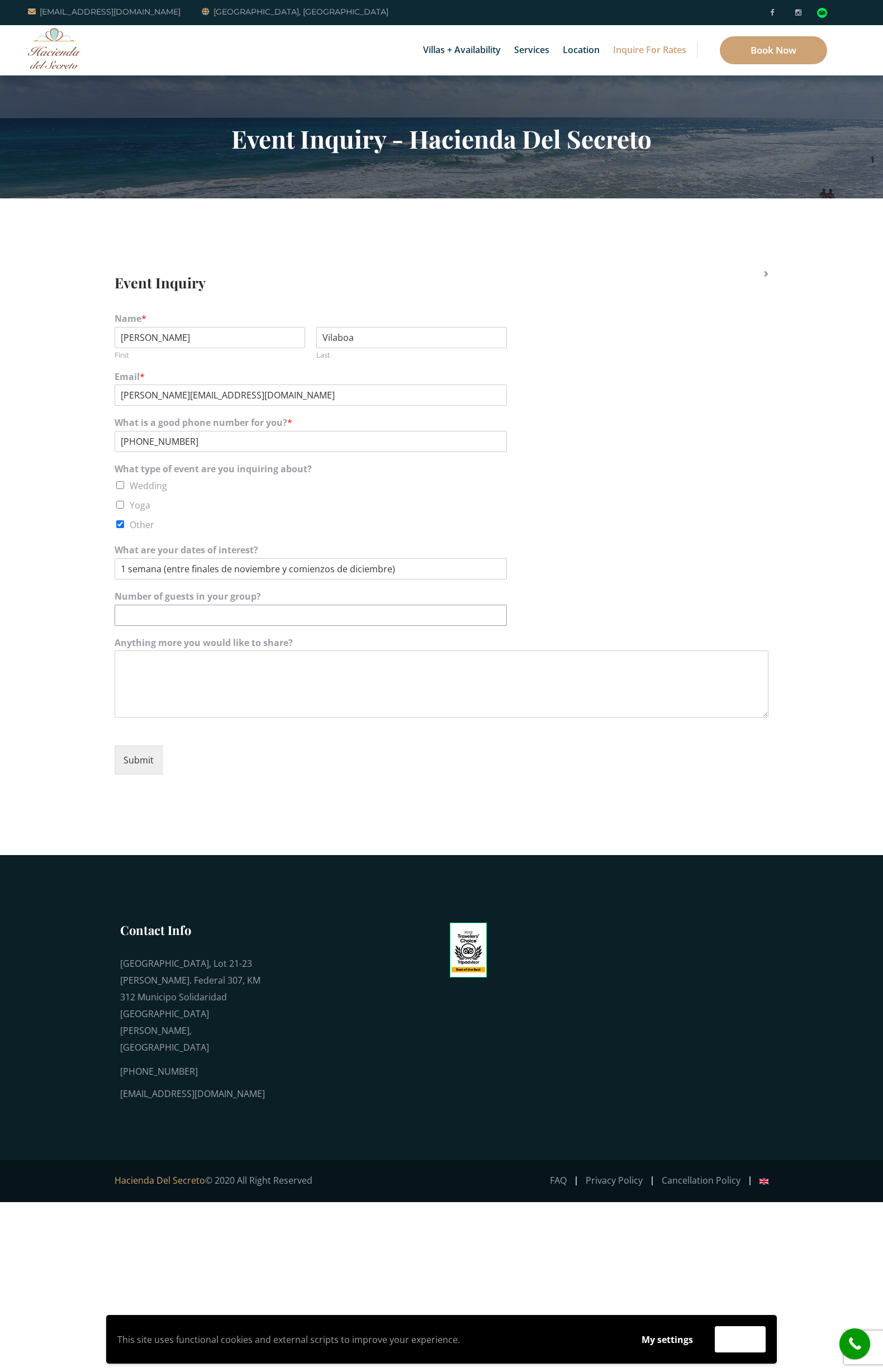
click at [139, 613] on input "Number of guests in your group?" at bounding box center [311, 615] width 393 height 21
type input "23"
click at [156, 676] on textarea "Anything more you would like to share?" at bounding box center [442, 684] width 654 height 67
click at [76, 667] on section "Event Inquiry Name * Gabriel First Vilaboa Last Email * gabriel@somosradar.com …" at bounding box center [441, 527] width 883 height 656
click at [179, 689] on textarea "Anything more you would like to share?" at bounding box center [442, 684] width 654 height 67
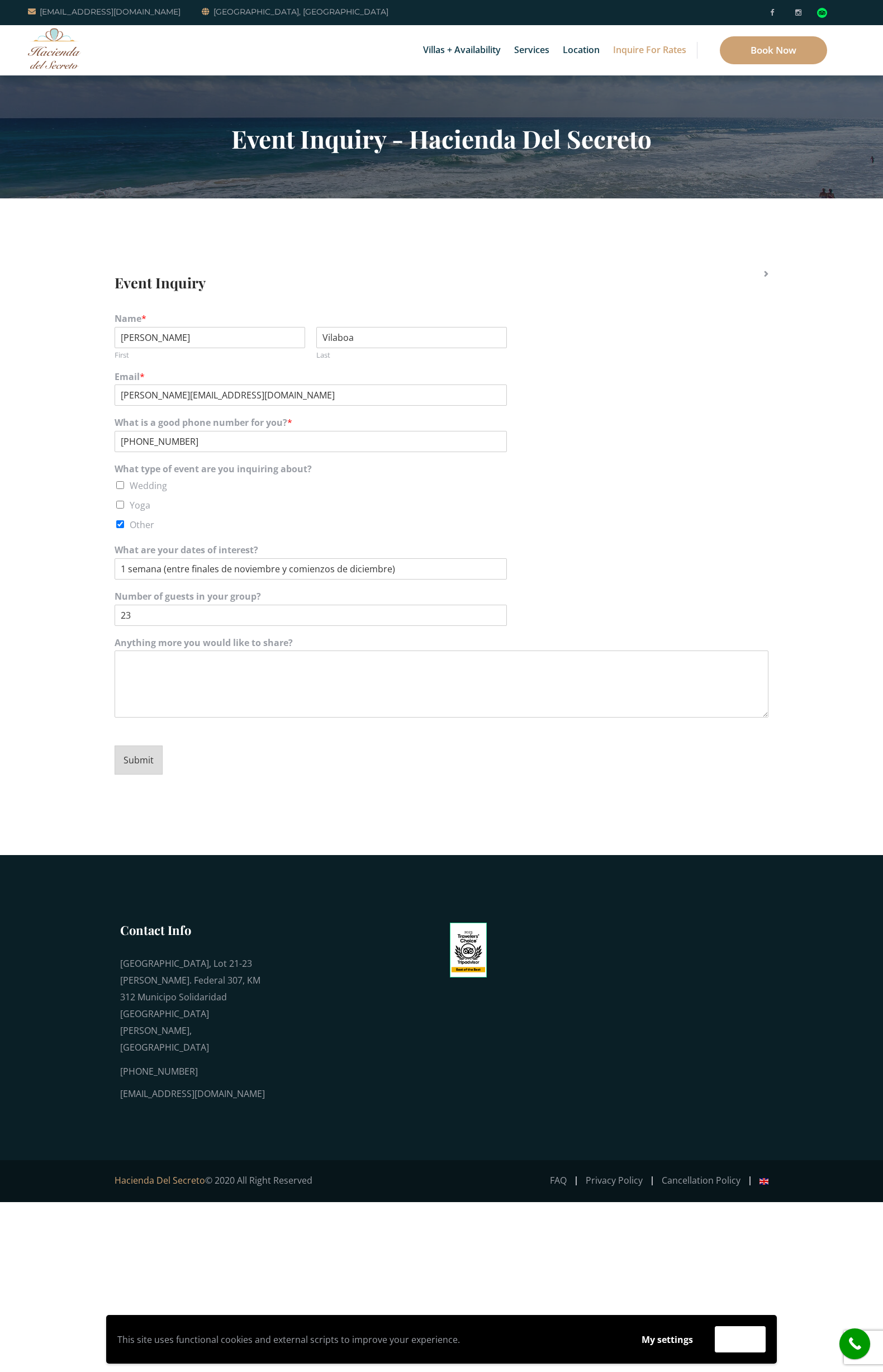
click at [144, 761] on button "Submit" at bounding box center [139, 760] width 48 height 29
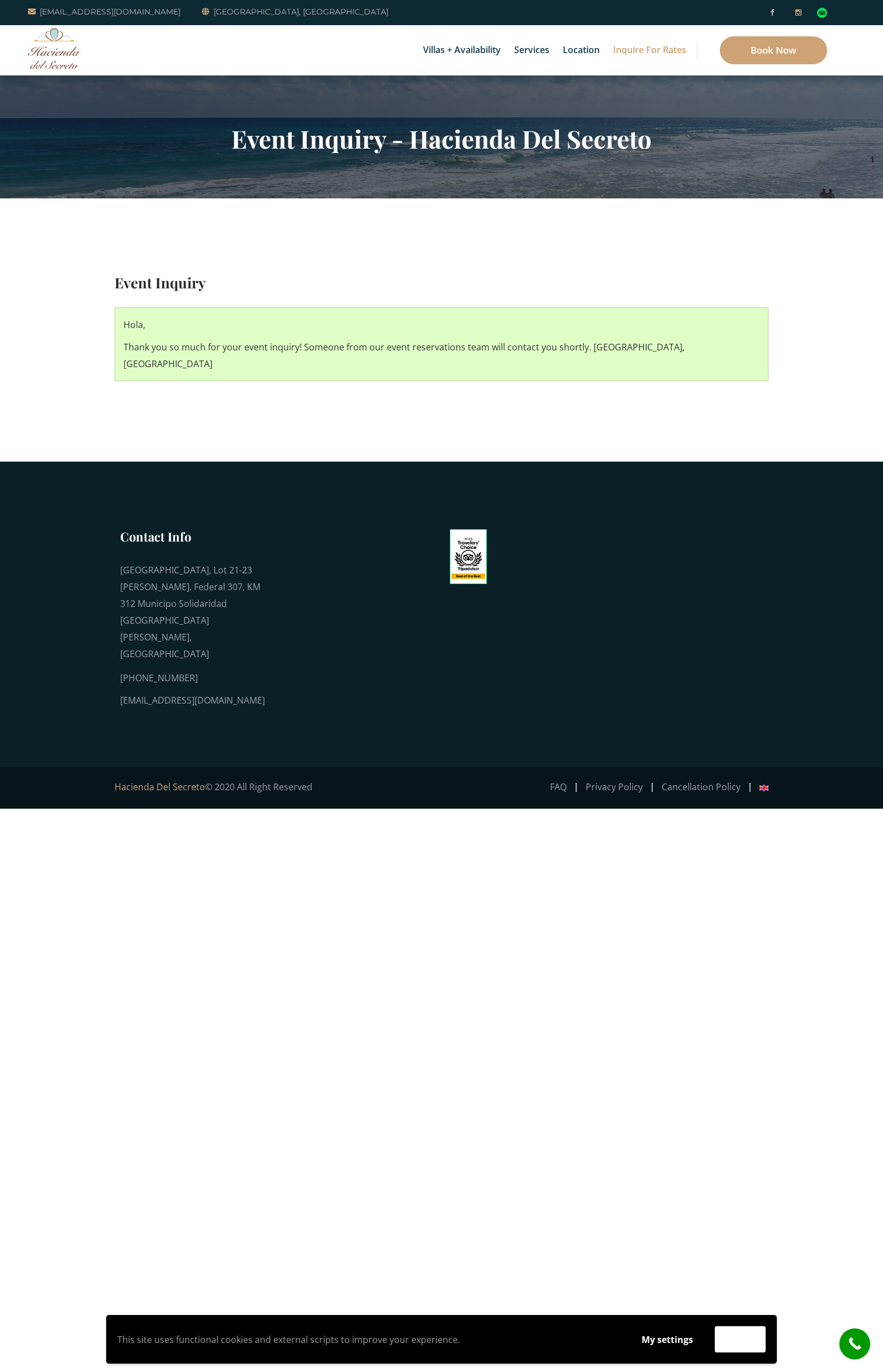
click at [795, 15] on icon at bounding box center [798, 12] width 6 height 7
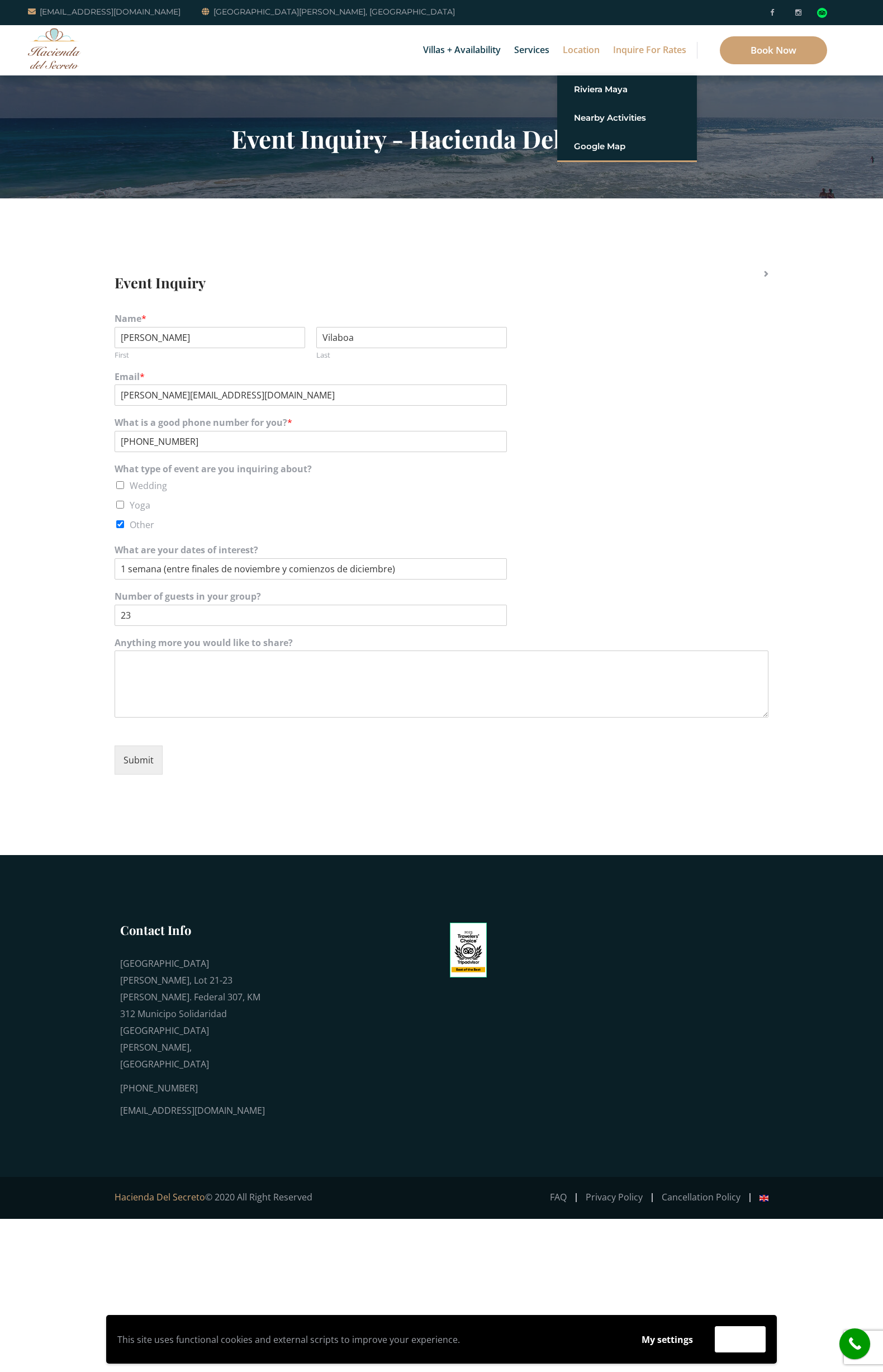
click at [578, 52] on link "Location" at bounding box center [581, 50] width 48 height 50
click at [592, 84] on link "Riviera Maya" at bounding box center [627, 90] width 106 height 20
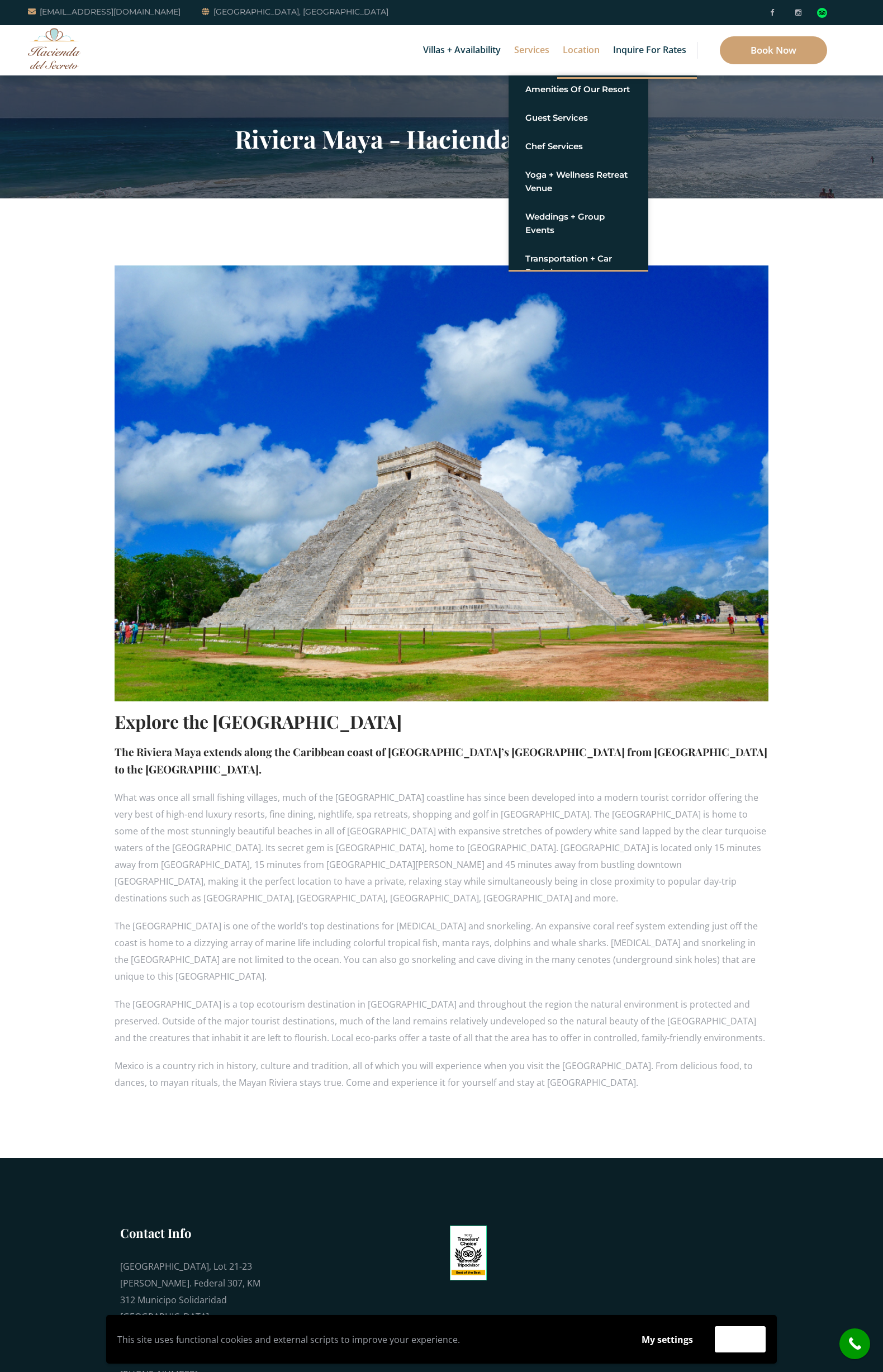
click at [533, 52] on link "Services" at bounding box center [532, 50] width 46 height 50
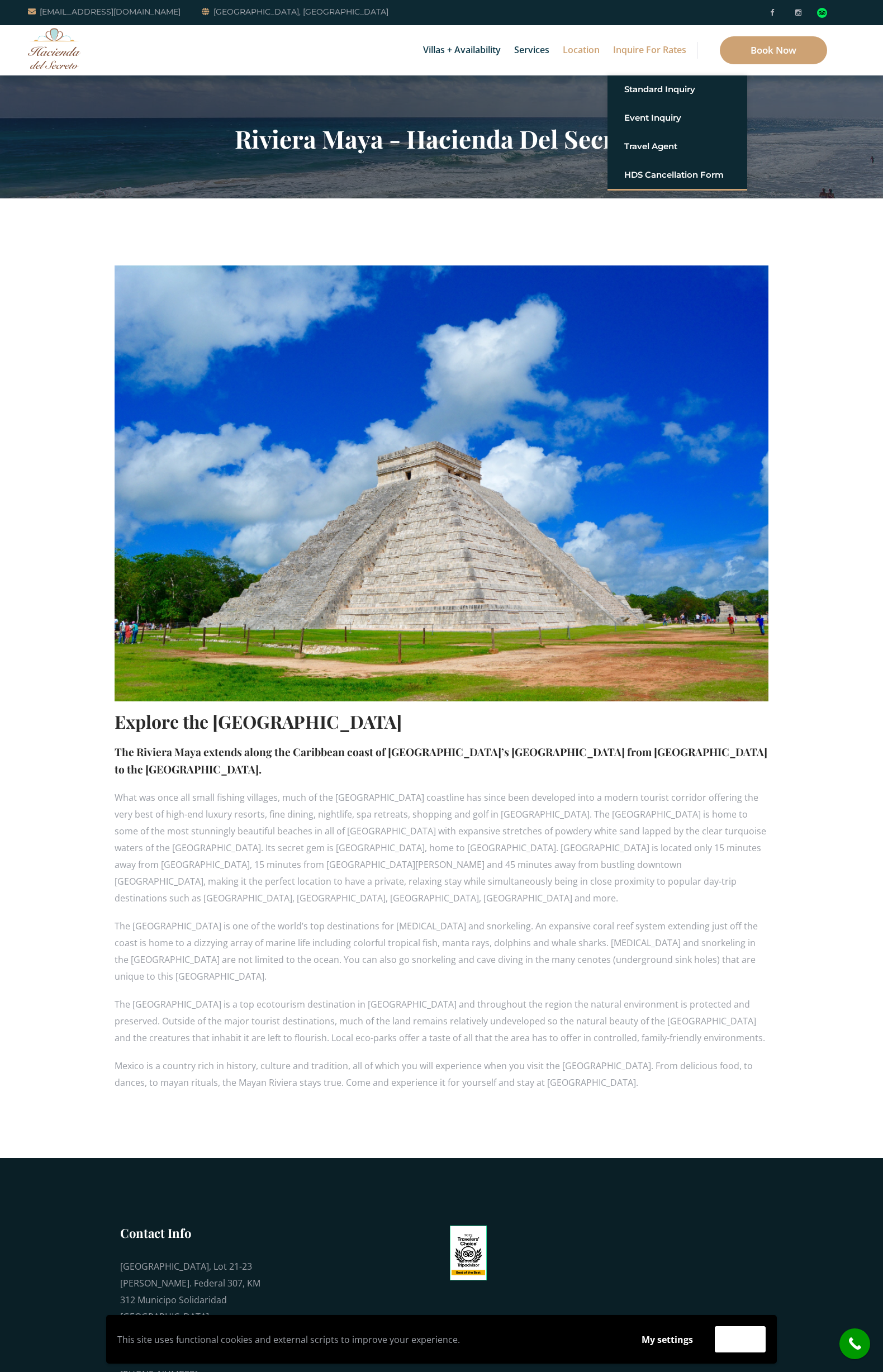
click at [655, 55] on link "Inquire for Rates" at bounding box center [649, 50] width 84 height 50
click at [653, 94] on link "Standard Inquiry" at bounding box center [677, 90] width 106 height 20
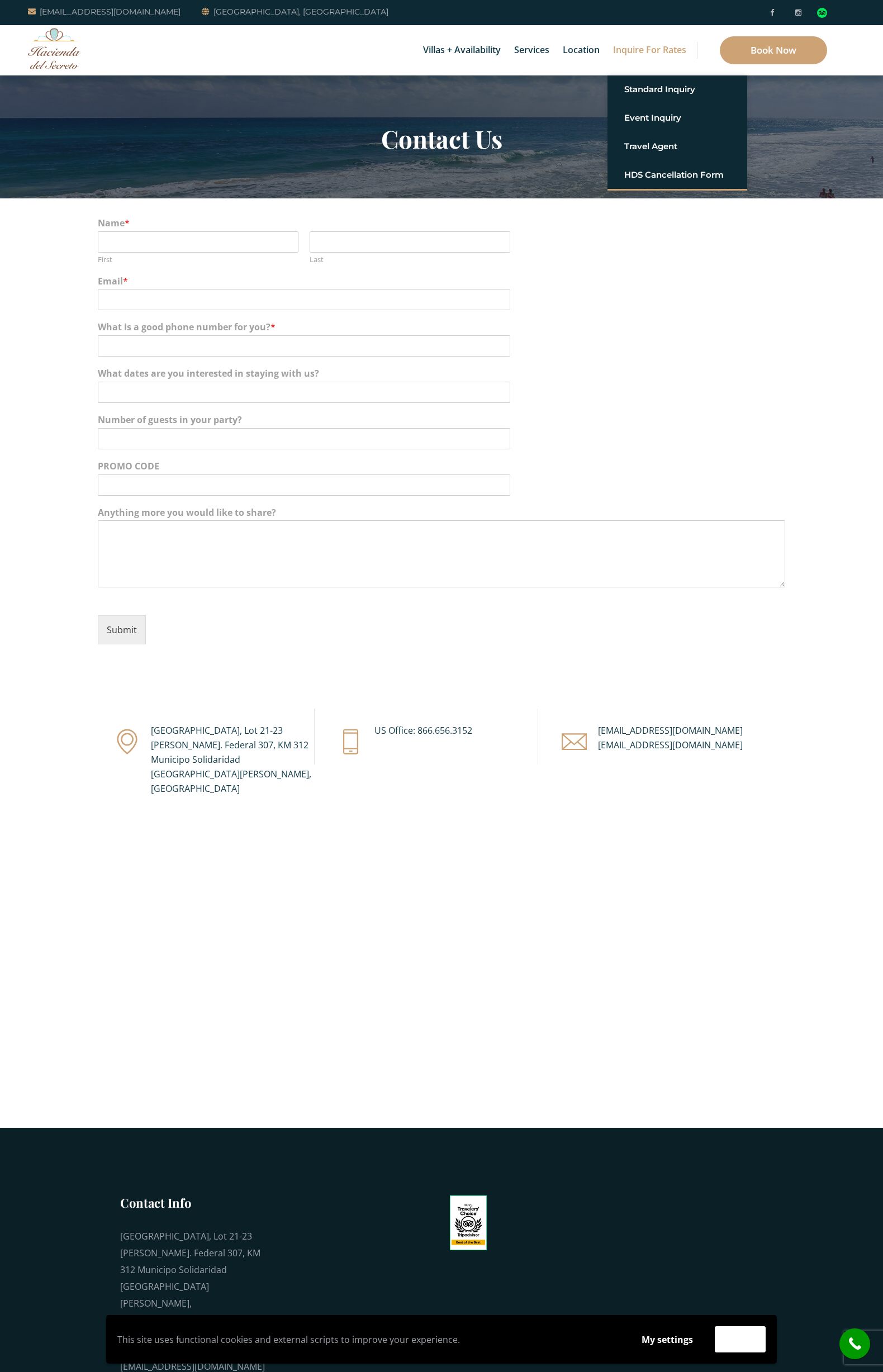
click at [47, 47] on img at bounding box center [54, 48] width 53 height 41
